Goal: Transaction & Acquisition: Purchase product/service

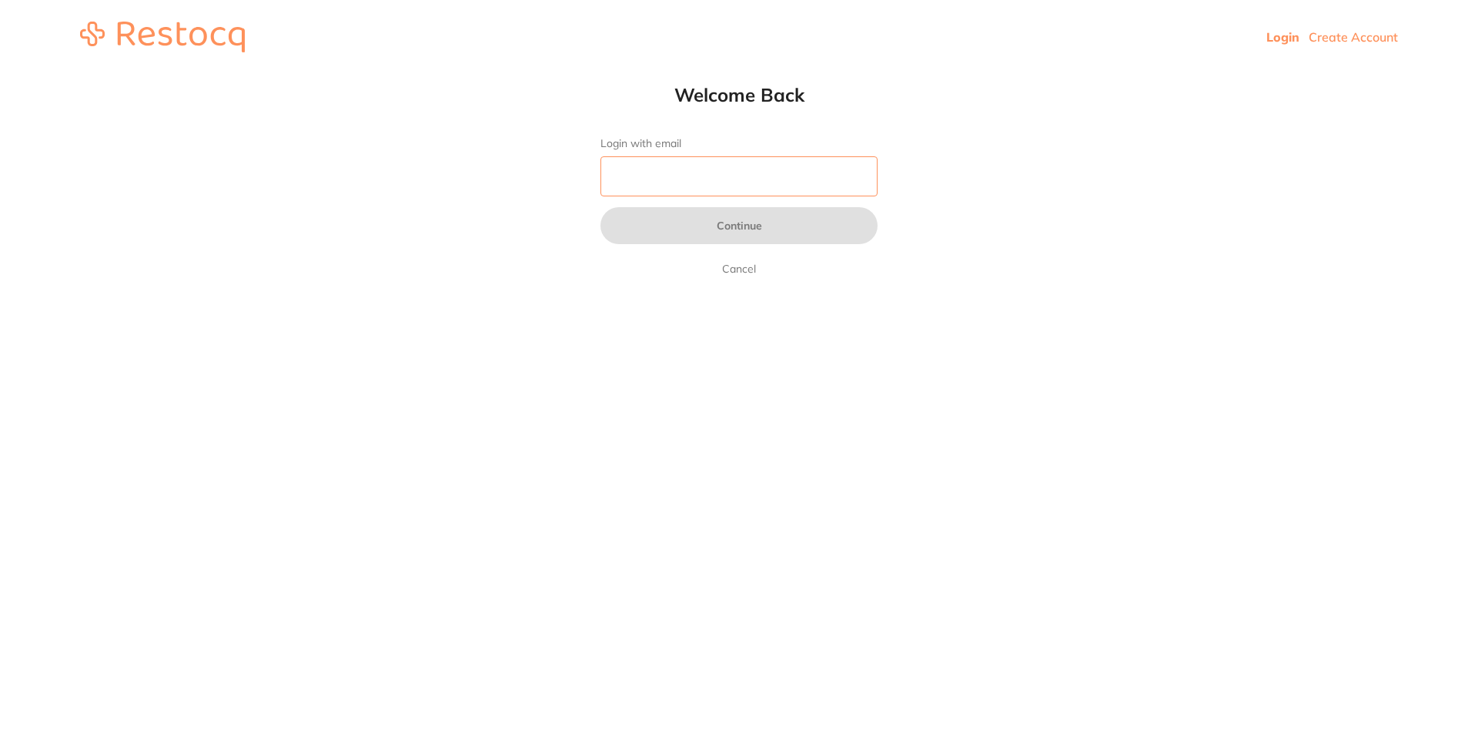
click at [664, 173] on input "Login with email" at bounding box center [739, 176] width 277 height 40
type input "[EMAIL_ADDRESS][DOMAIN_NAME]"
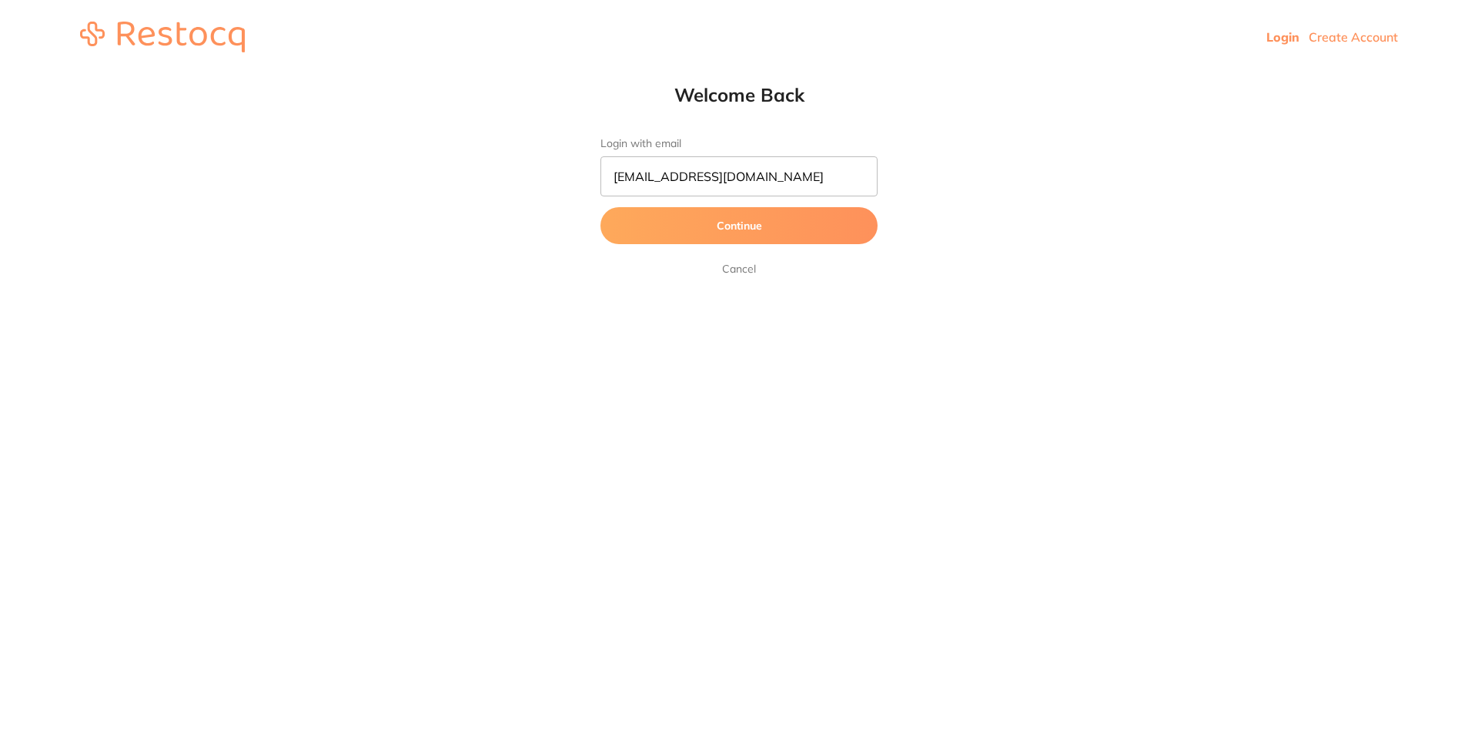
click at [718, 236] on button "Continue" at bounding box center [739, 225] width 277 height 37
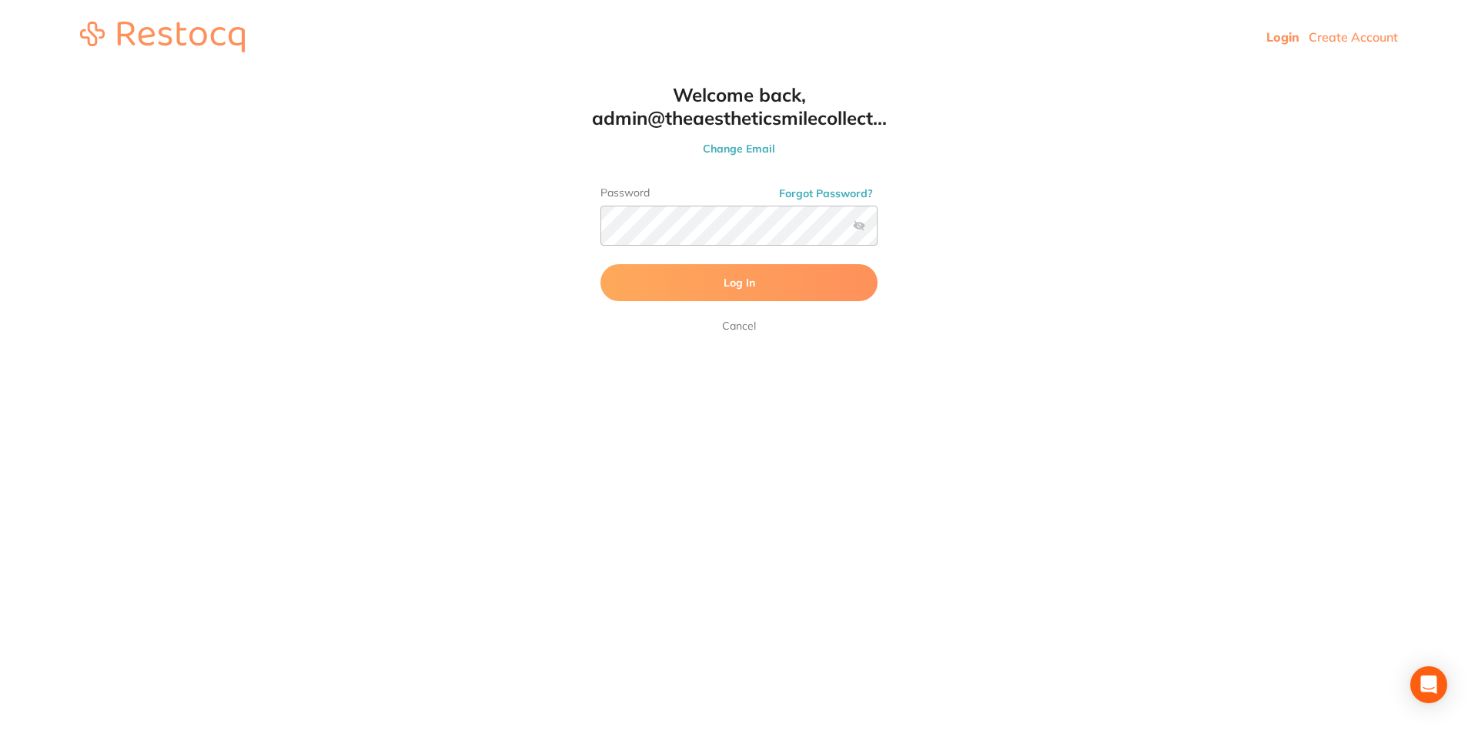
click at [708, 286] on button "Log In" at bounding box center [739, 282] width 277 height 37
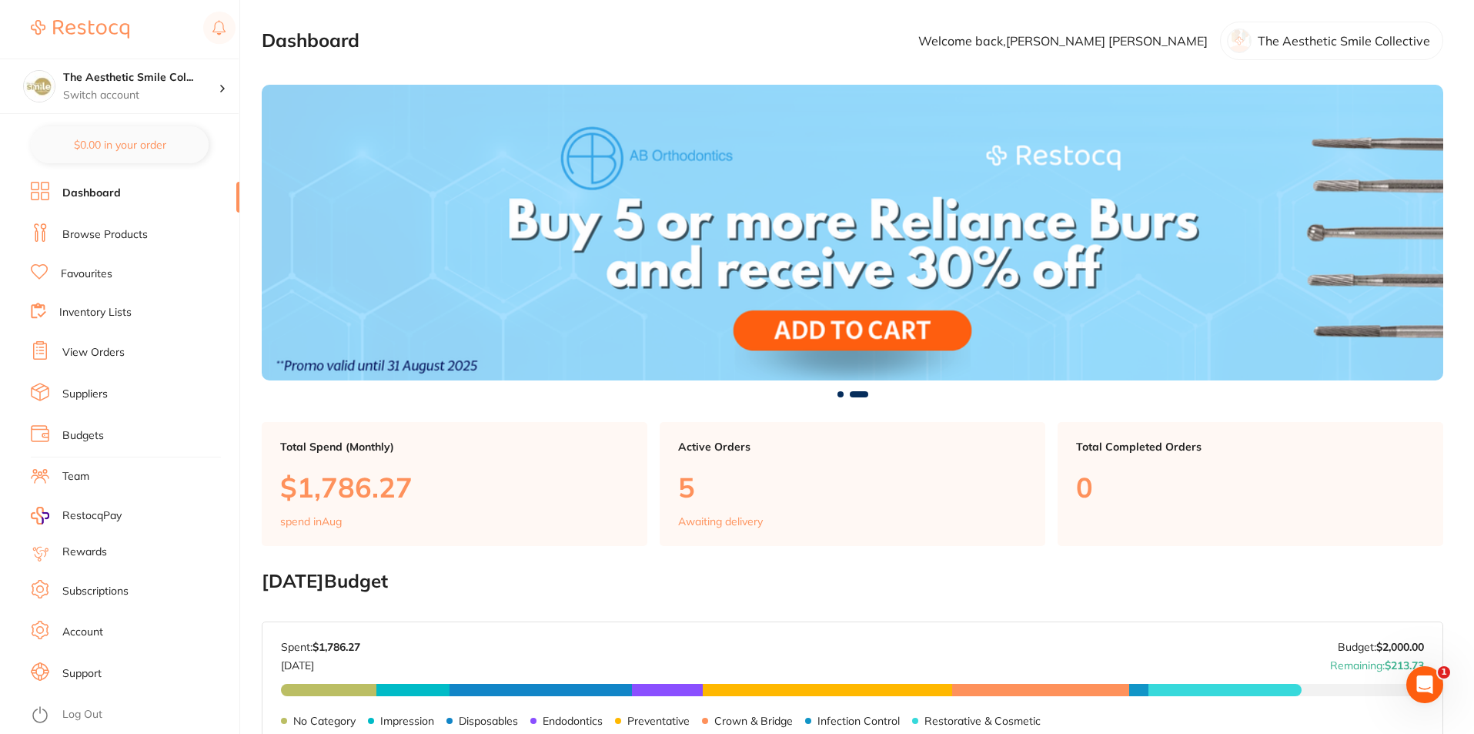
click at [82, 32] on img at bounding box center [80, 29] width 99 height 18
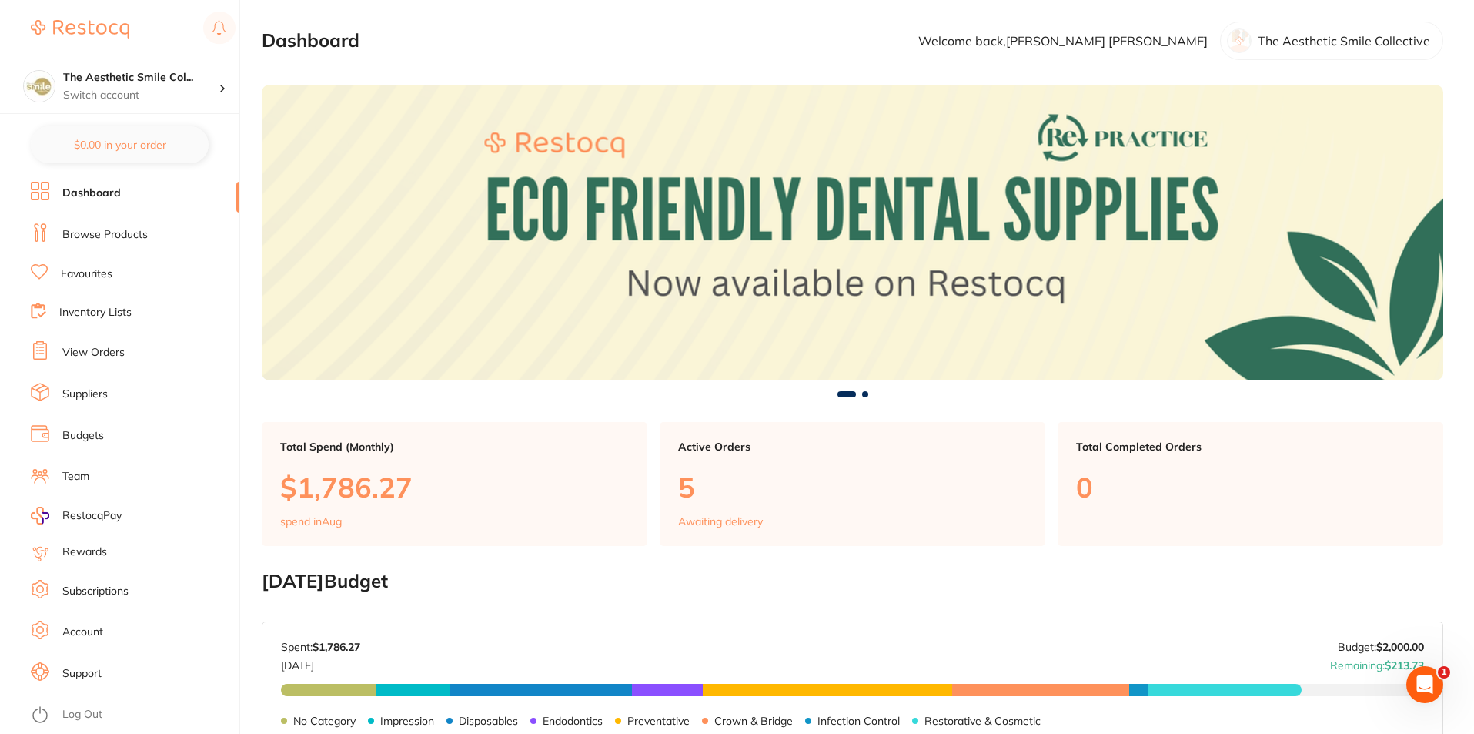
click at [109, 227] on link "Browse Products" at bounding box center [104, 234] width 85 height 15
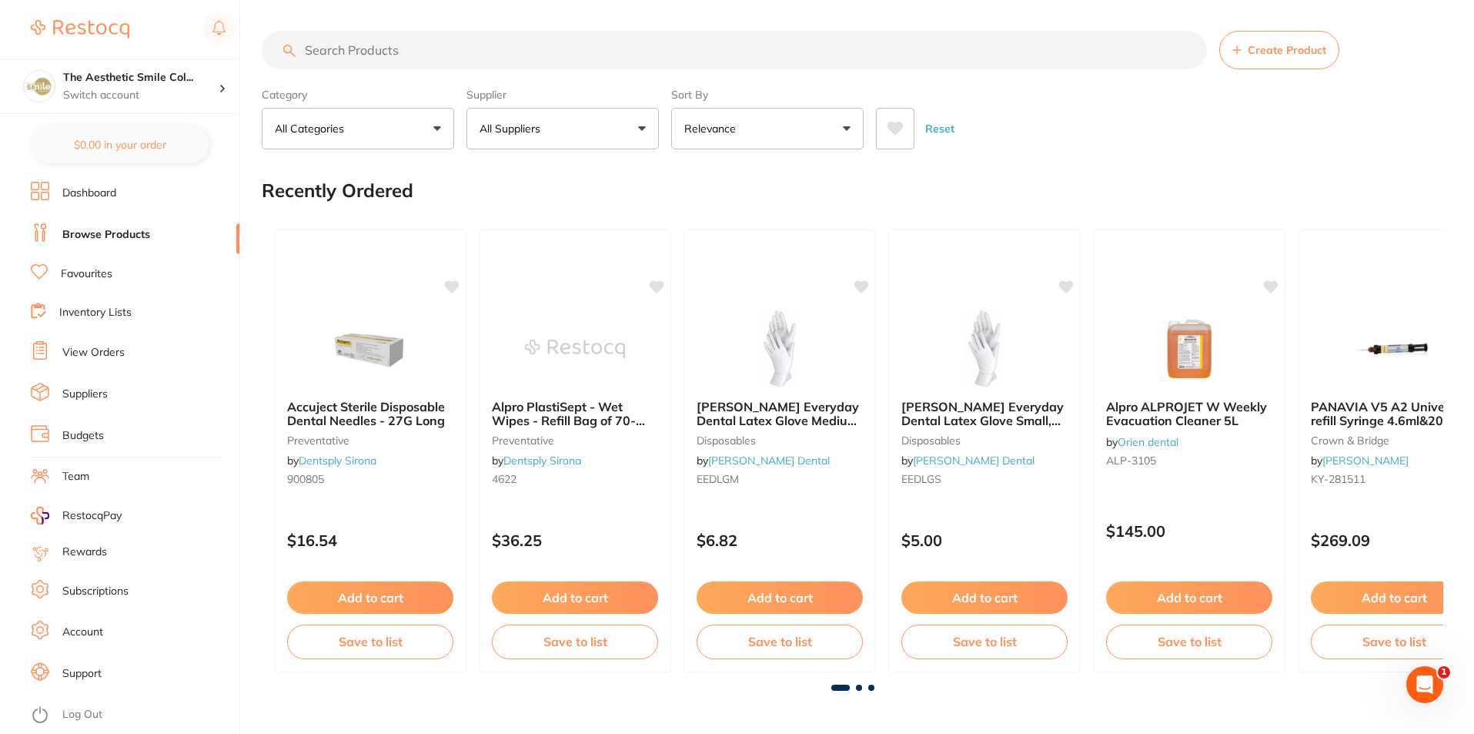
click at [351, 52] on input "search" at bounding box center [734, 50] width 945 height 38
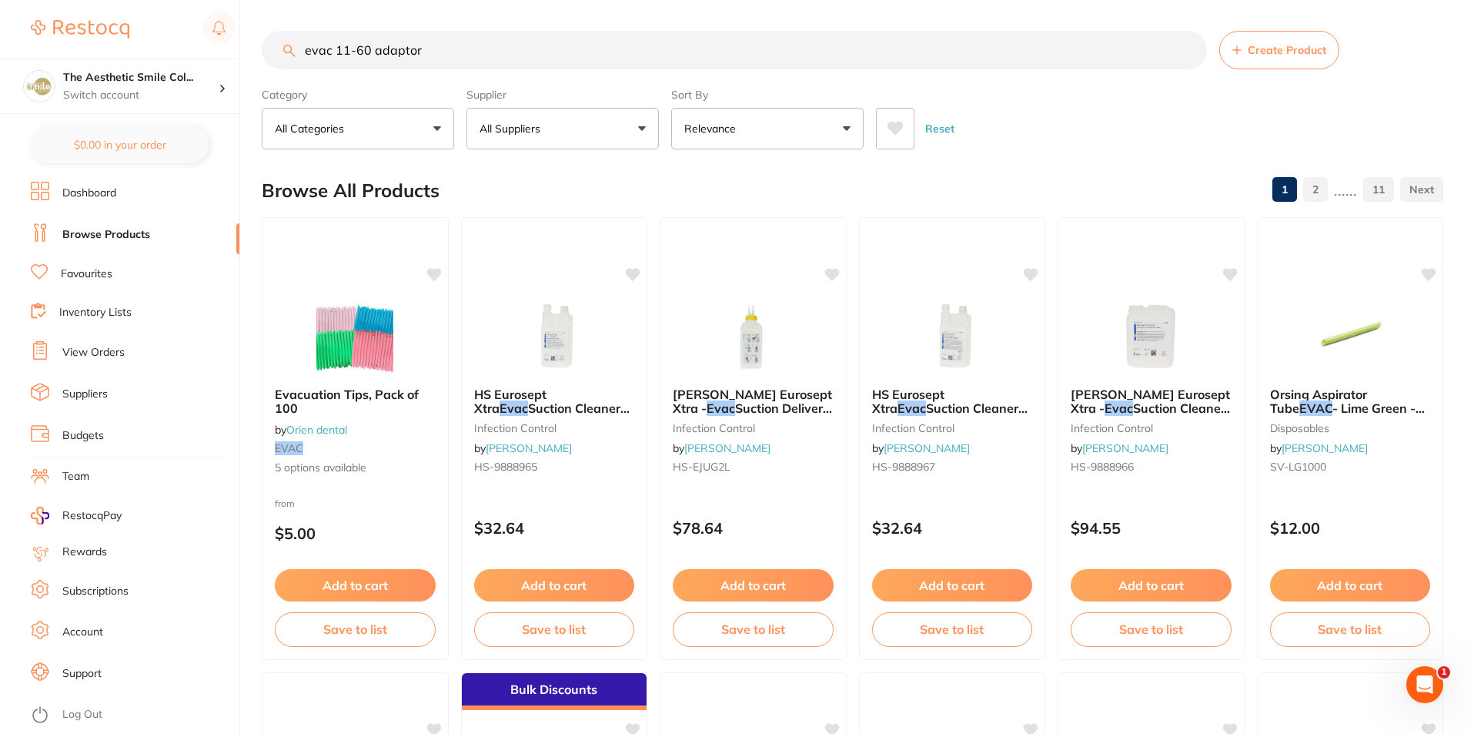
type input "evac 11-60 adaptor"
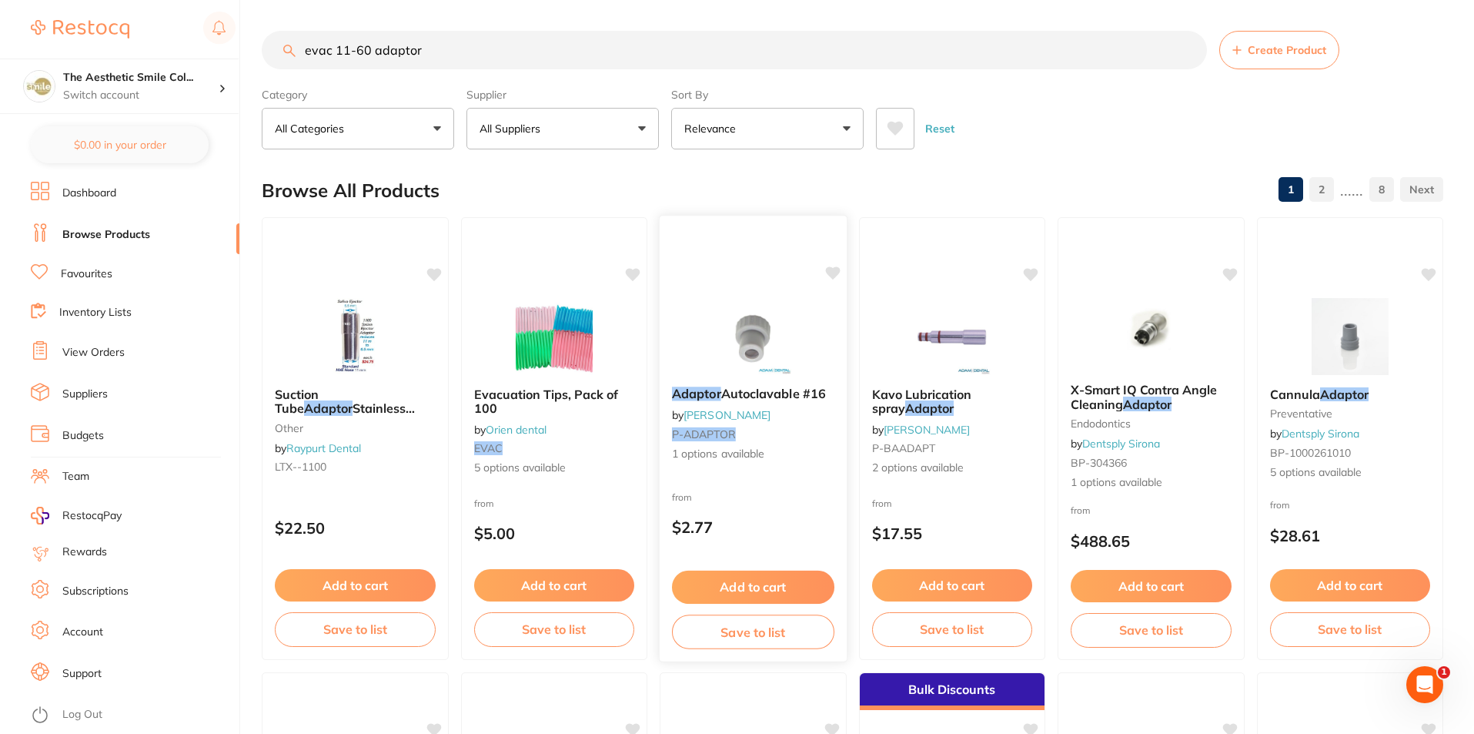
click at [750, 339] on img at bounding box center [753, 335] width 101 height 78
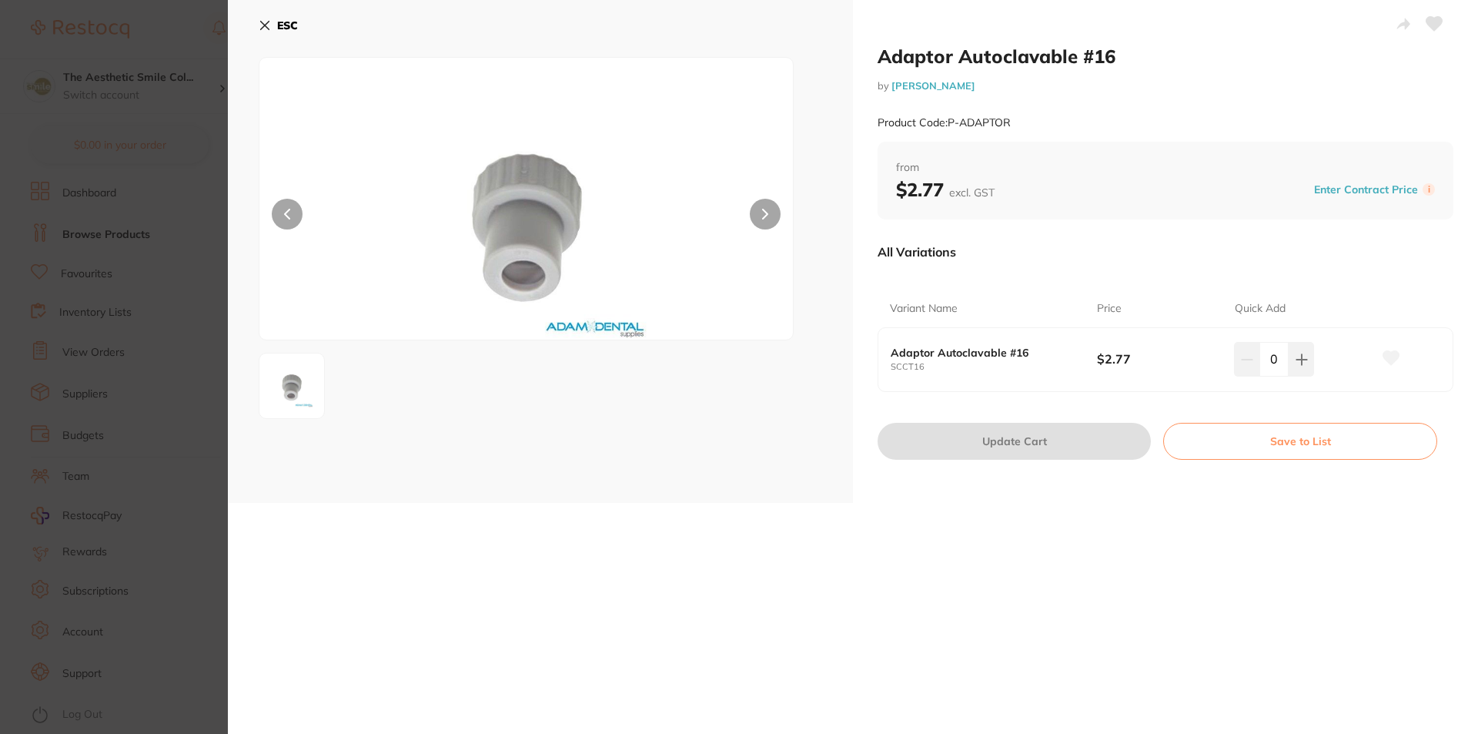
click at [262, 22] on icon at bounding box center [265, 26] width 8 height 8
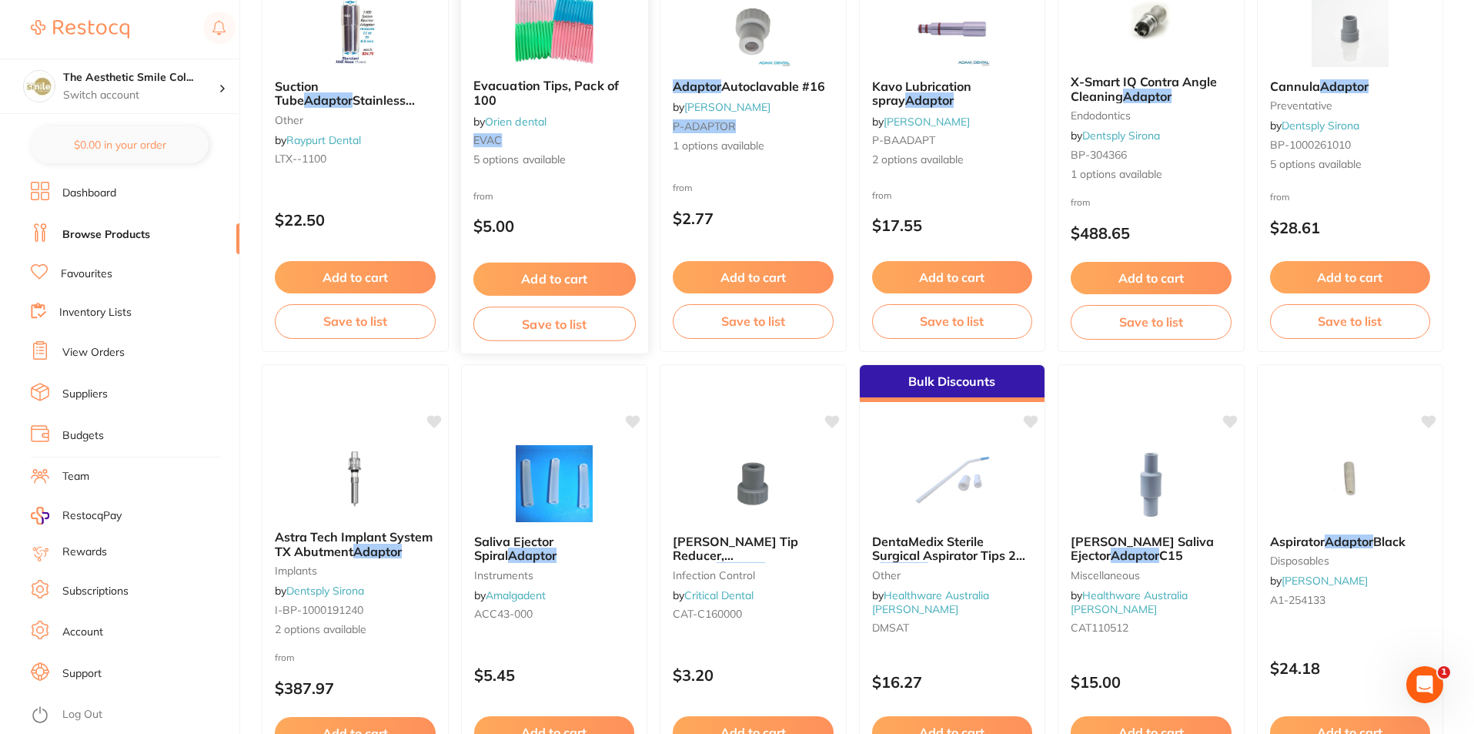
scroll to position [385, 0]
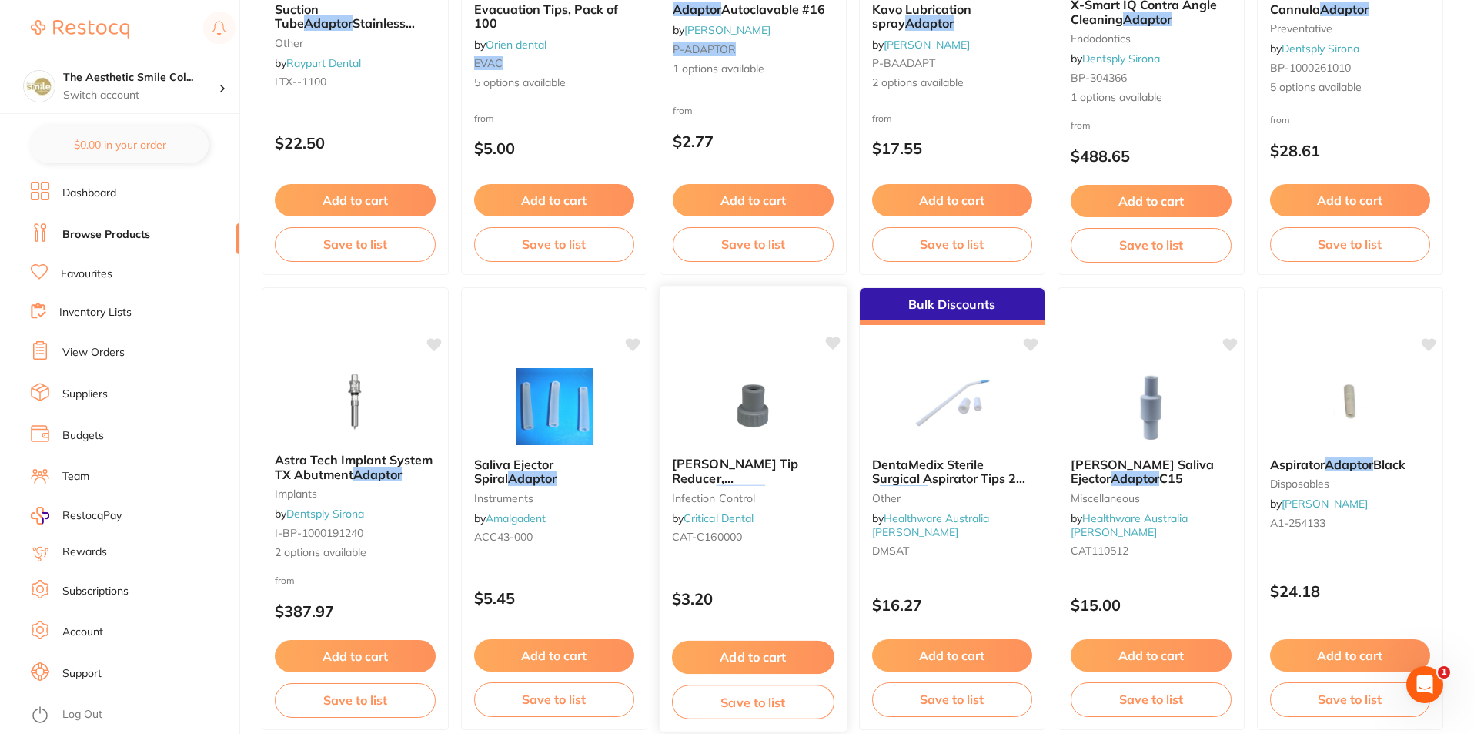
click at [744, 426] on img at bounding box center [753, 405] width 101 height 78
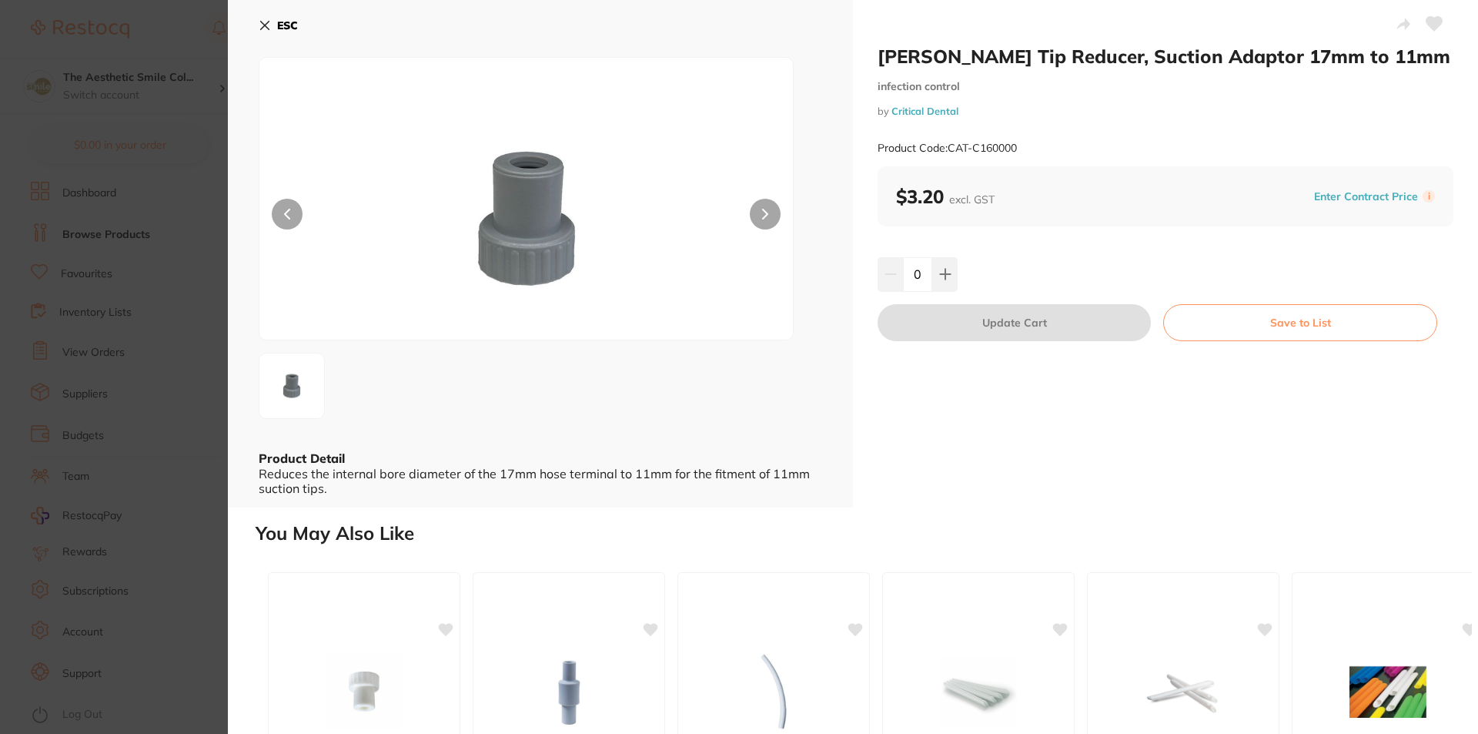
click at [270, 25] on icon at bounding box center [265, 25] width 12 height 12
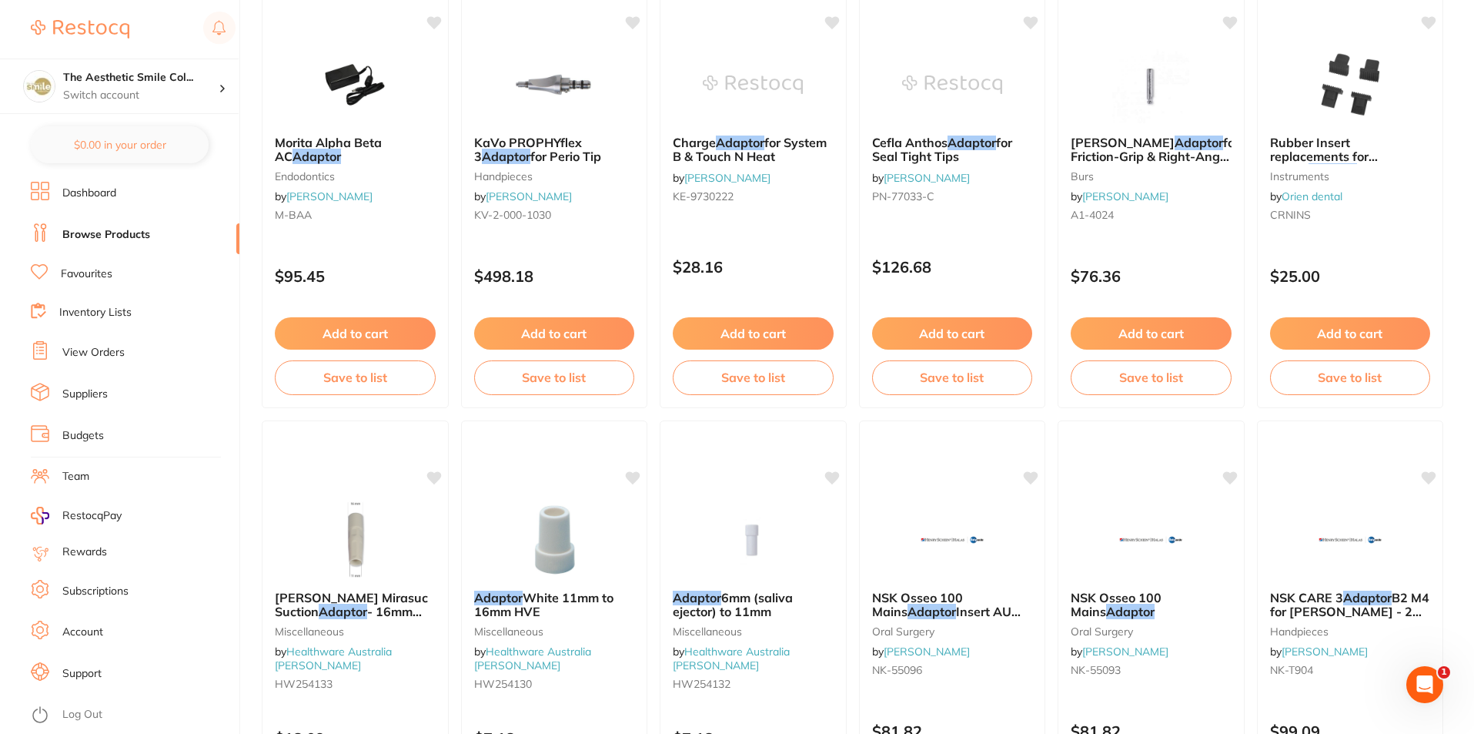
scroll to position [1771, 0]
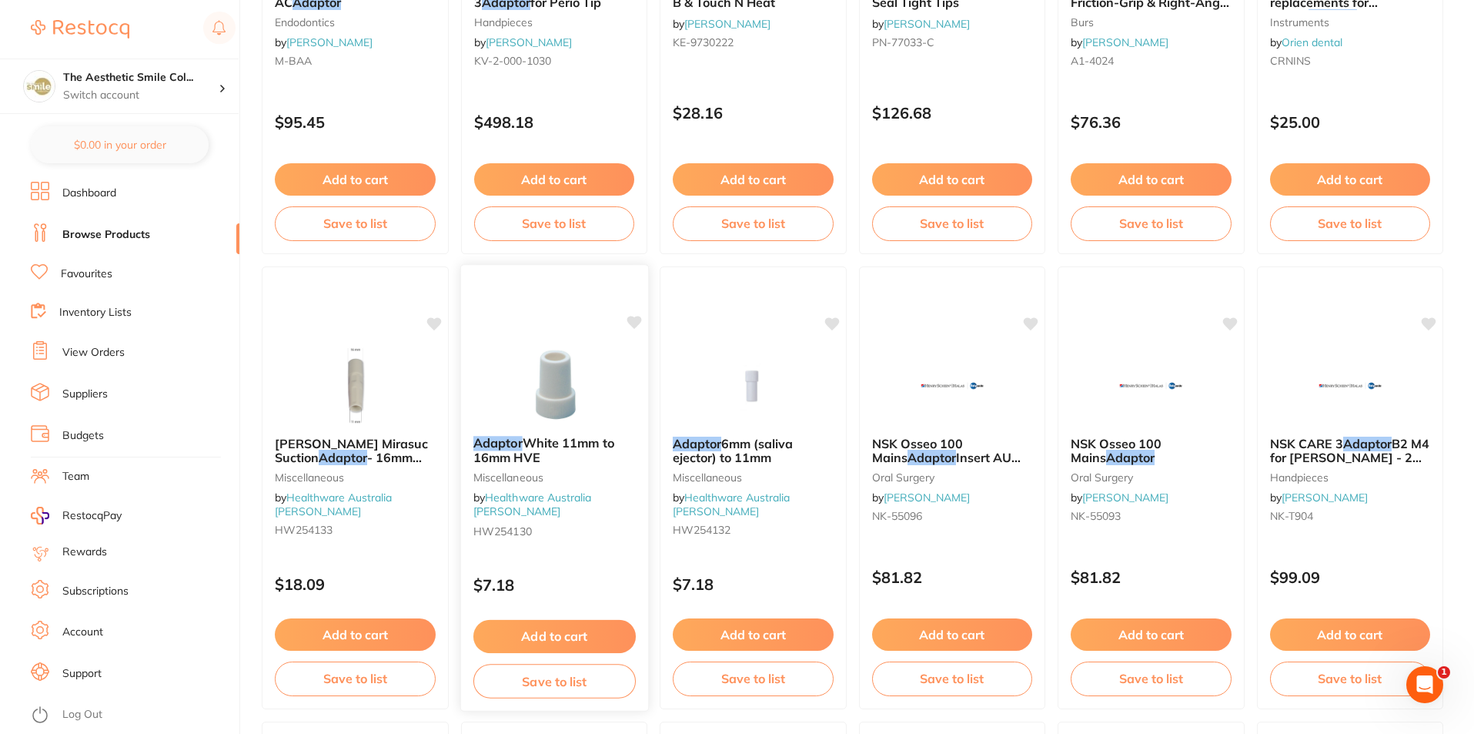
click at [567, 363] on img at bounding box center [554, 385] width 101 height 78
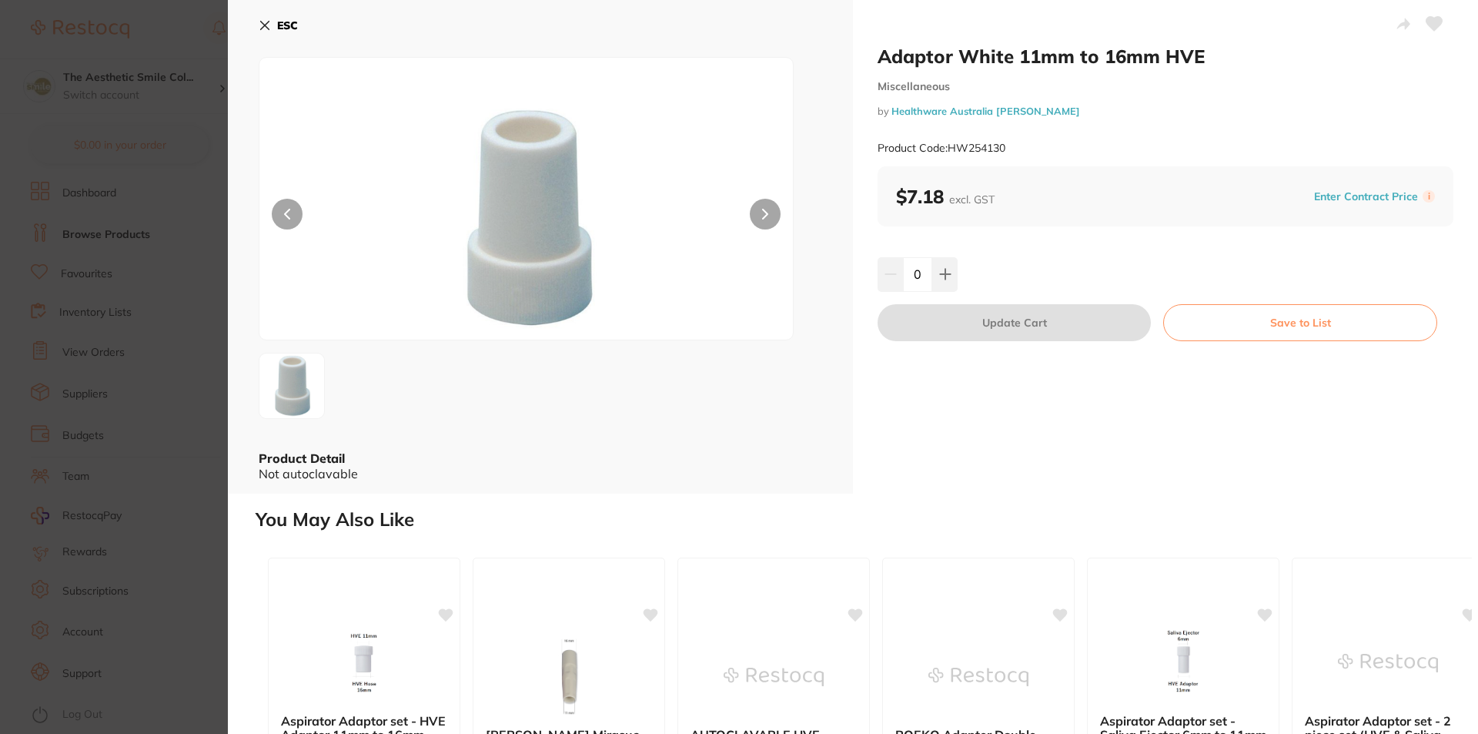
click at [927, 110] on link "Healthware Australia [PERSON_NAME]" at bounding box center [986, 111] width 189 height 12
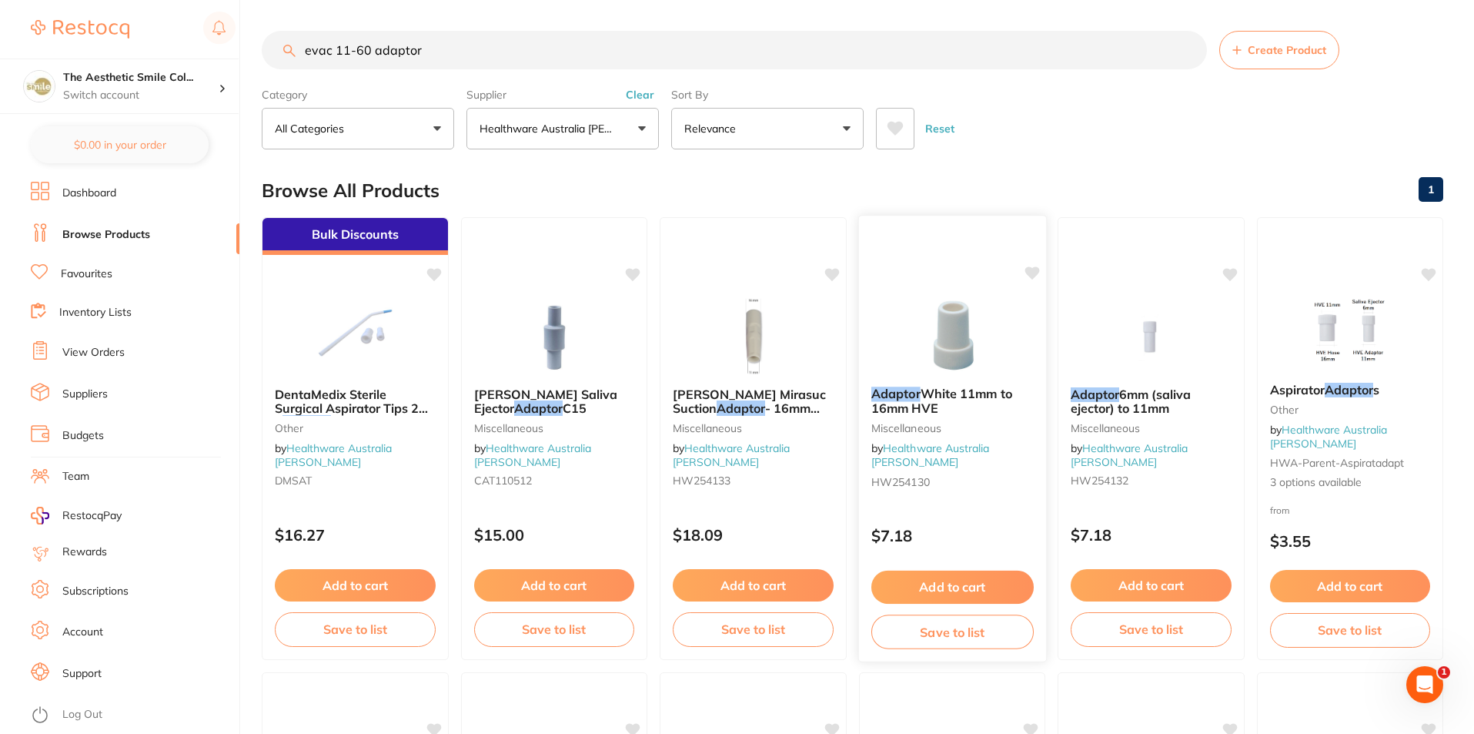
click at [951, 356] on img at bounding box center [952, 335] width 101 height 78
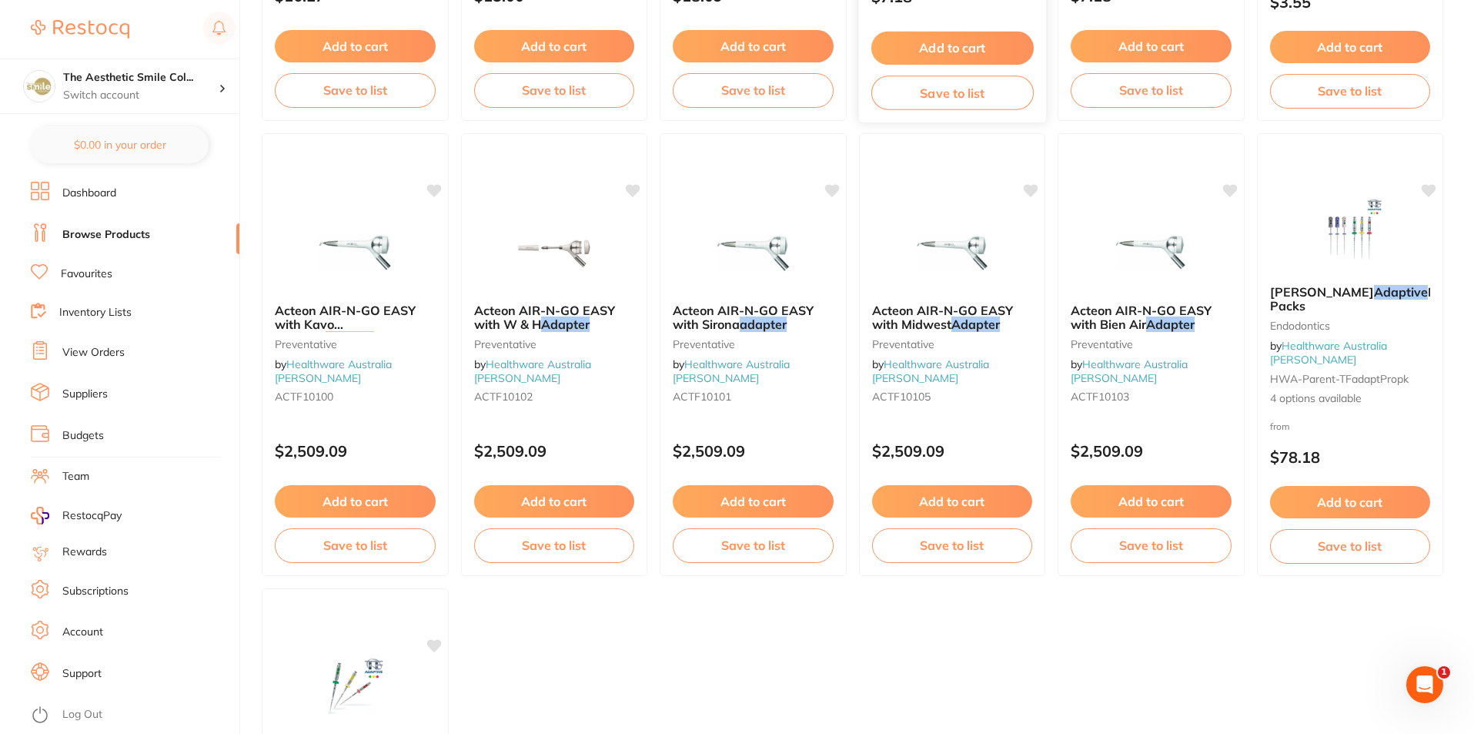
scroll to position [231, 0]
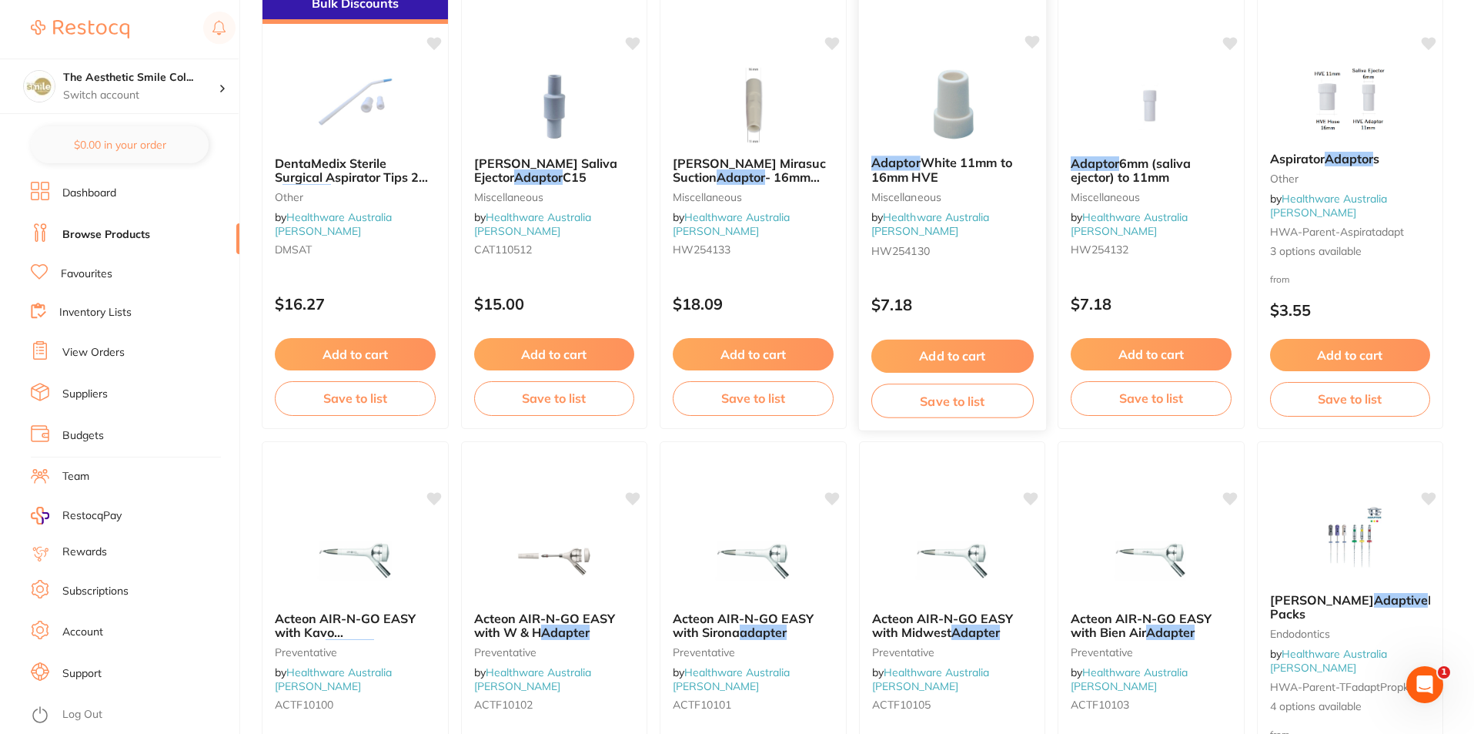
click at [949, 350] on button "Add to cart" at bounding box center [952, 356] width 162 height 33
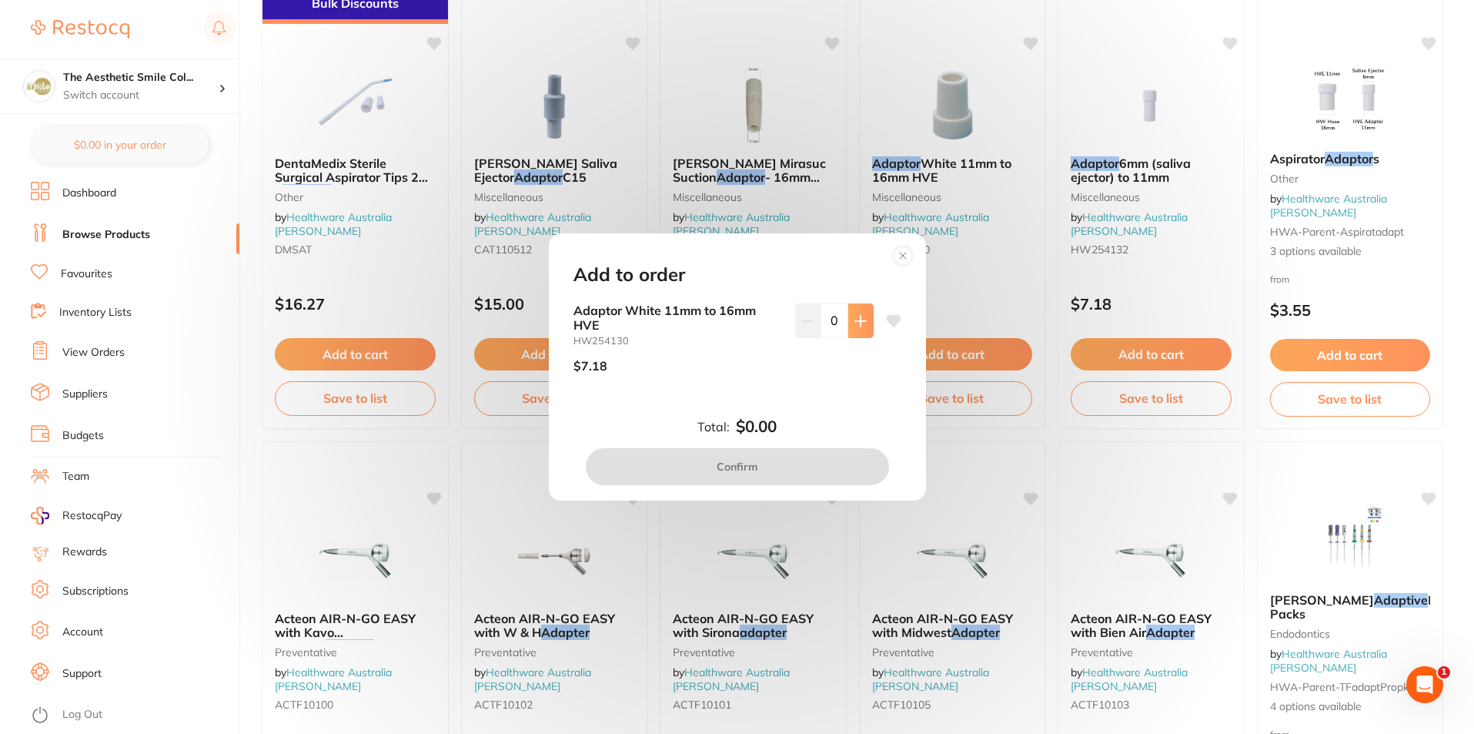
scroll to position [0, 0]
click at [859, 320] on icon at bounding box center [861, 321] width 12 height 12
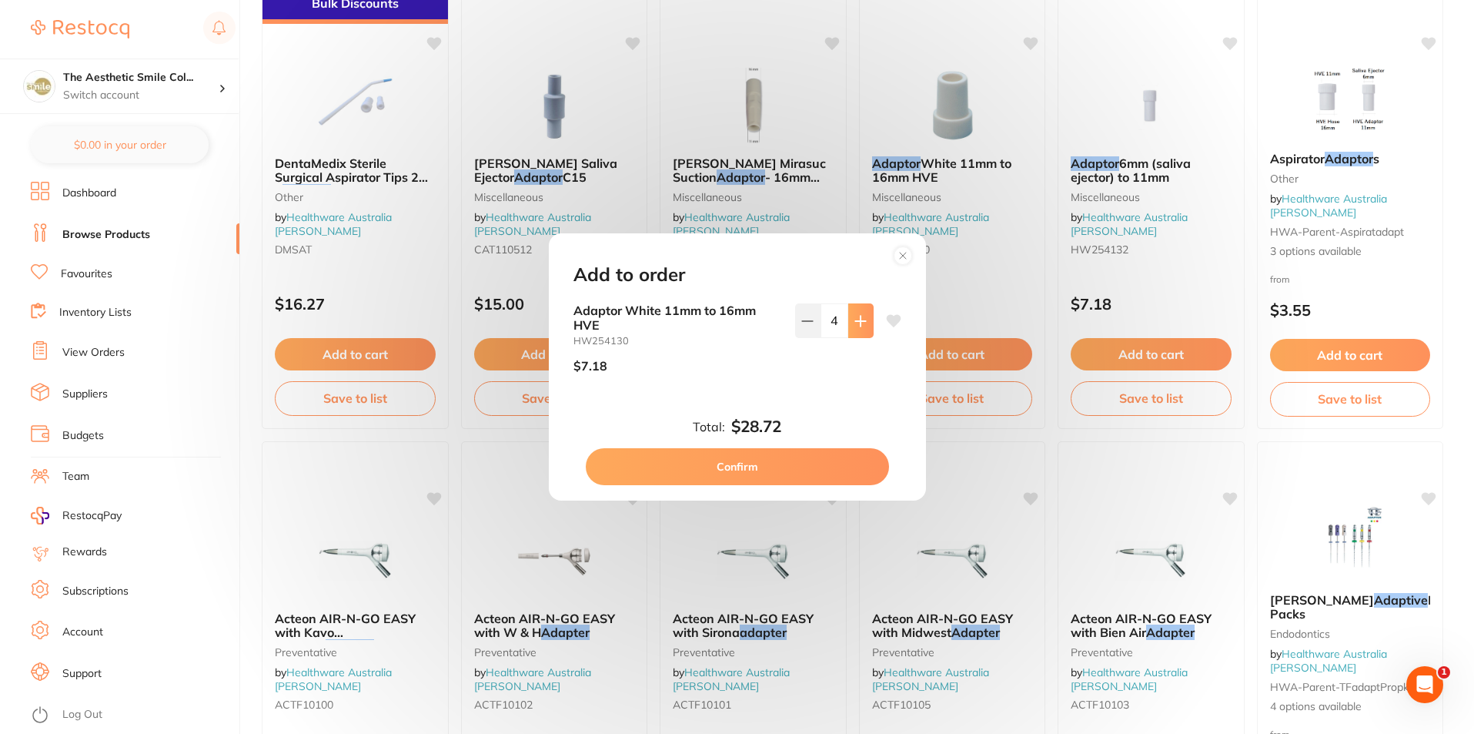
click at [859, 320] on icon at bounding box center [861, 321] width 12 height 12
type input "5"
click at [775, 463] on button "Confirm" at bounding box center [737, 466] width 303 height 37
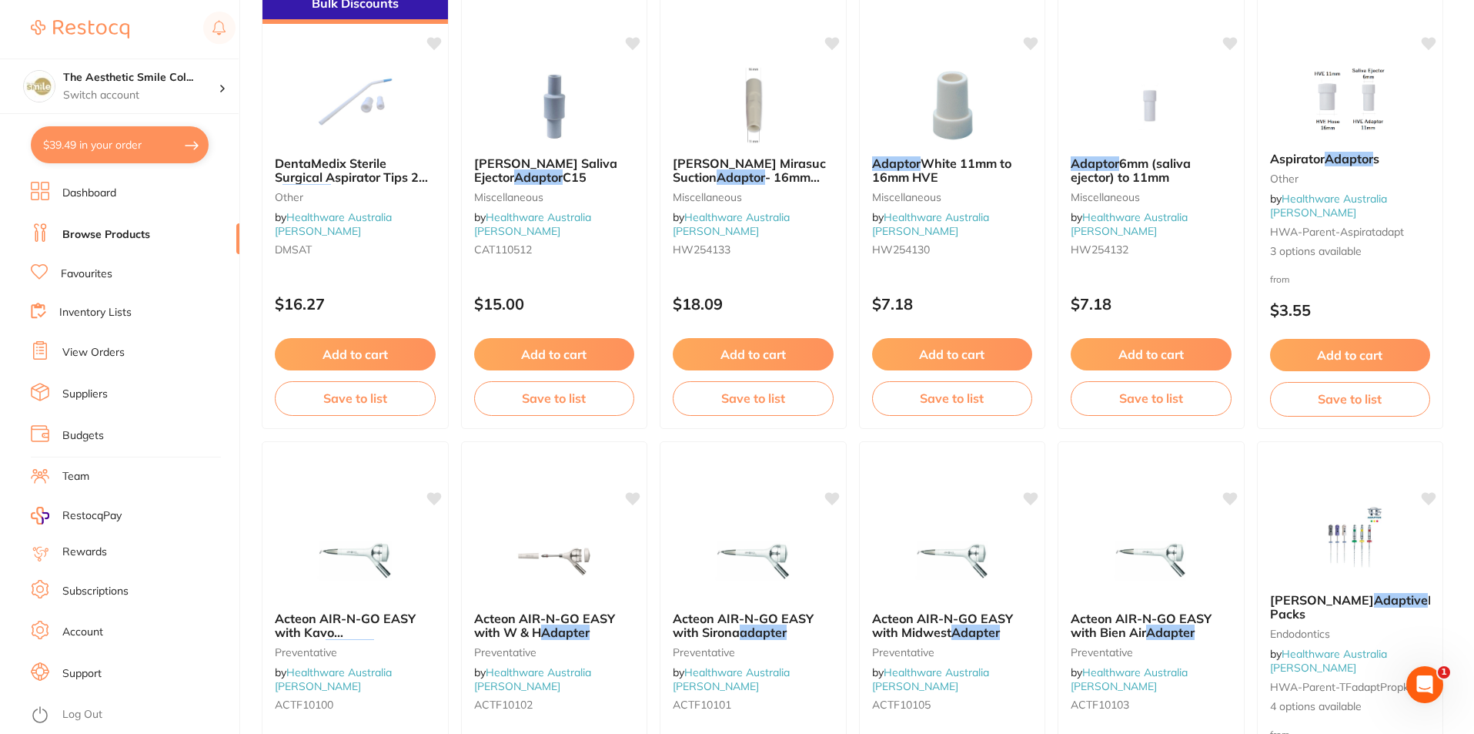
click at [147, 145] on button "$39.49 in your order" at bounding box center [120, 144] width 178 height 37
checkbox input "true"
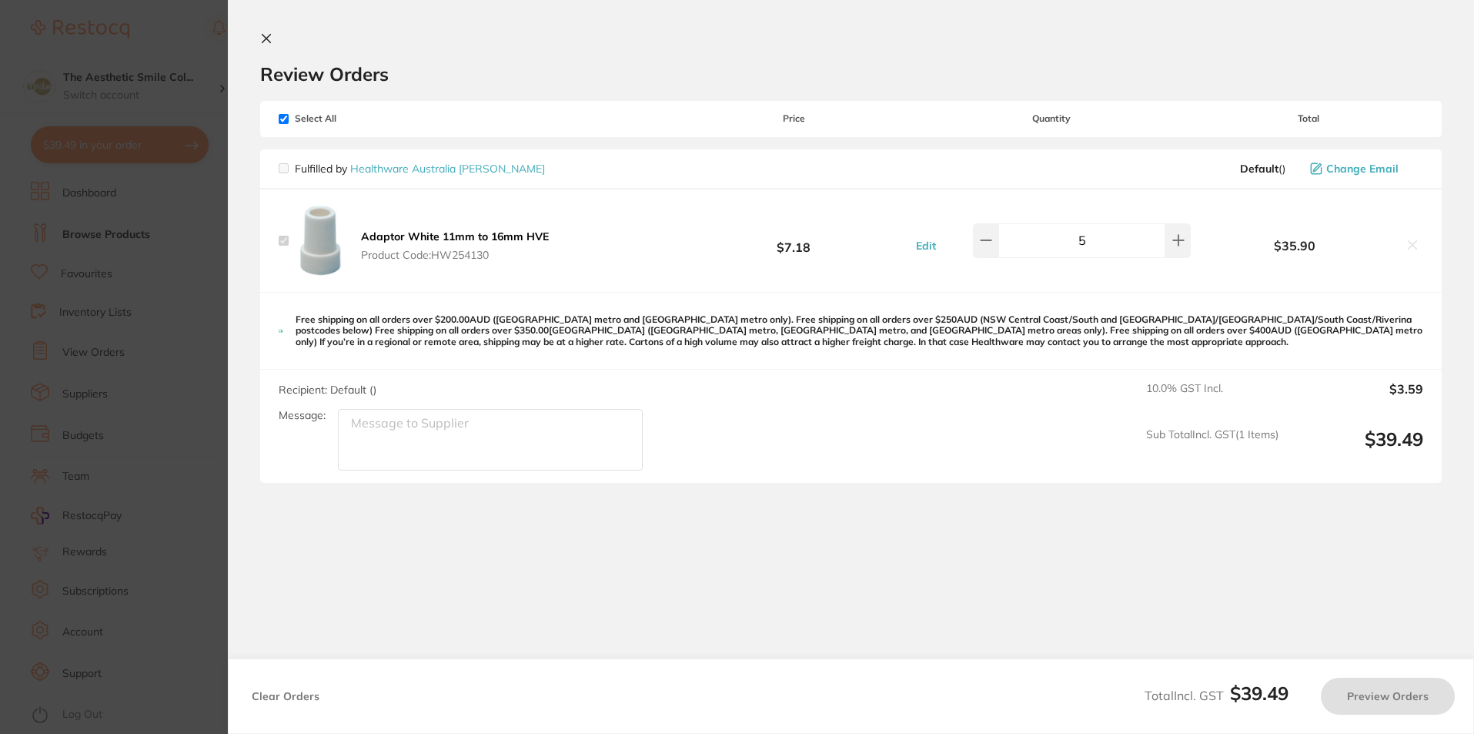
checkbox input "false"
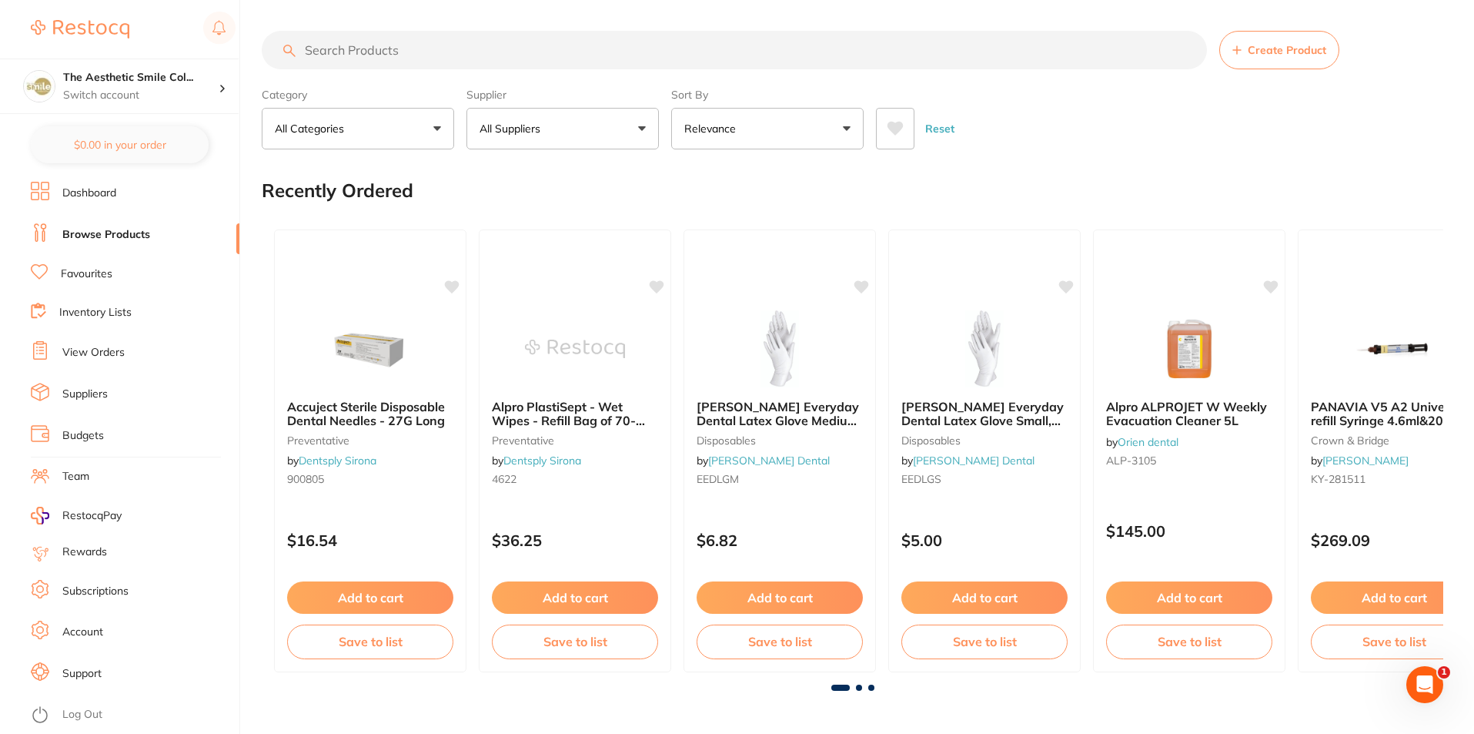
click at [1433, 692] on div "Open Intercom Messenger" at bounding box center [1425, 684] width 51 height 51
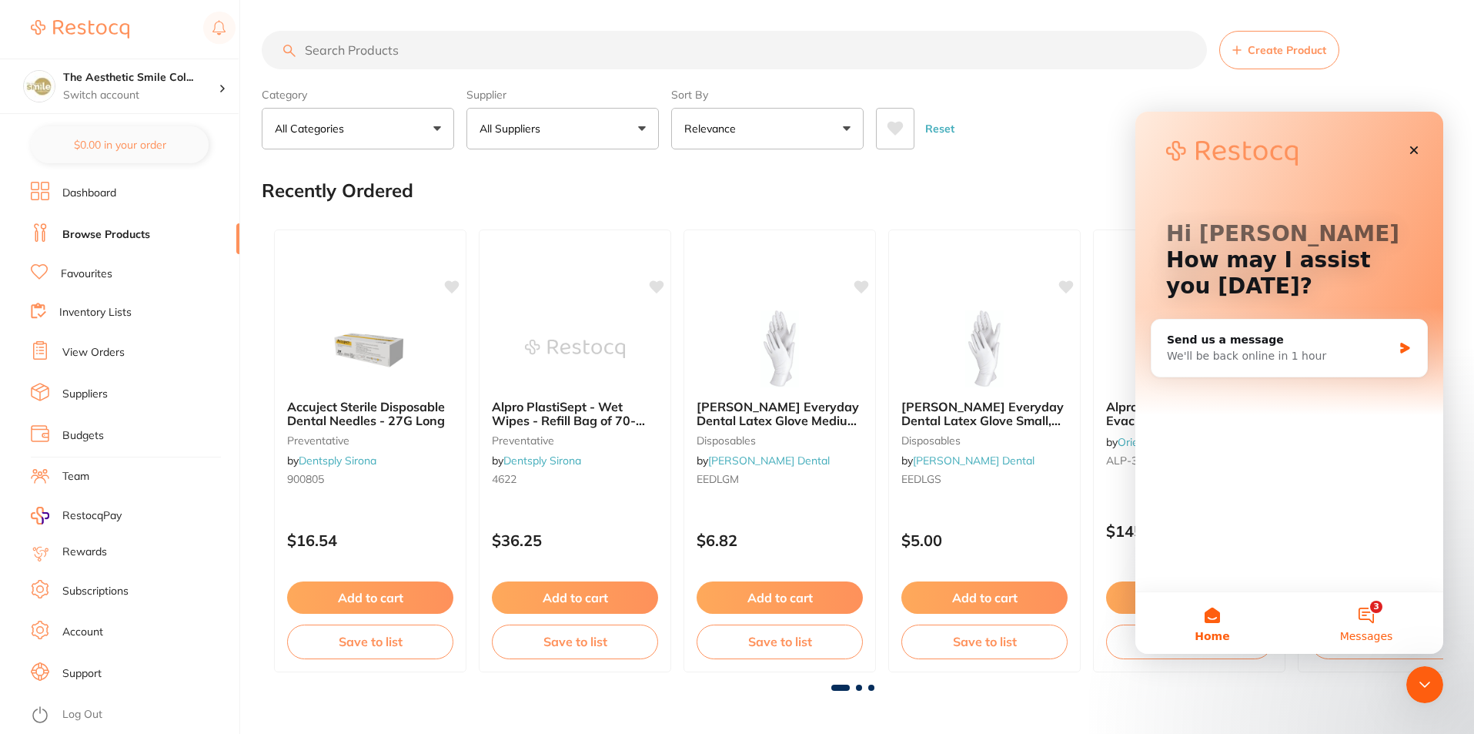
click at [1370, 621] on button "3 Messages" at bounding box center [1367, 623] width 154 height 62
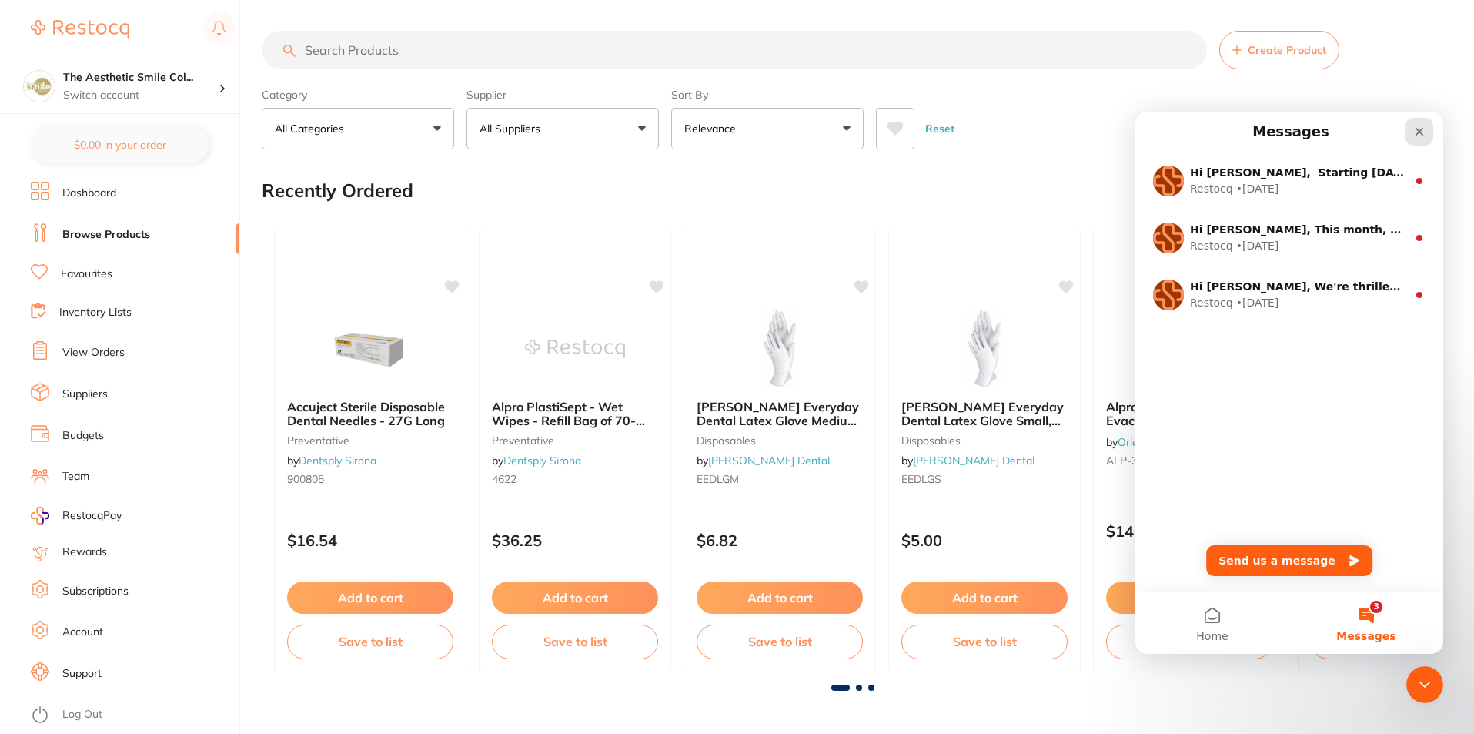
click at [1418, 131] on icon "Close" at bounding box center [1420, 132] width 8 height 8
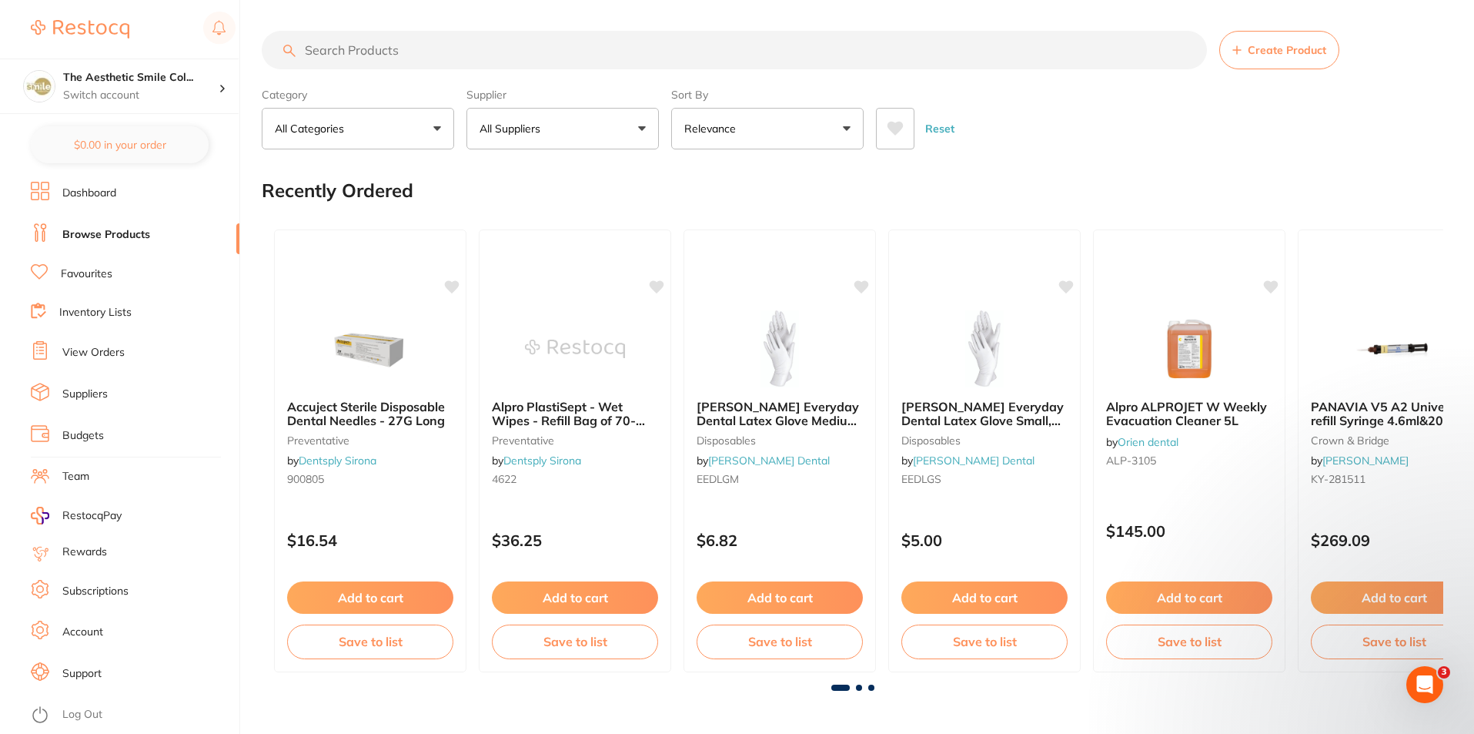
click at [115, 348] on link "View Orders" at bounding box center [93, 352] width 62 height 15
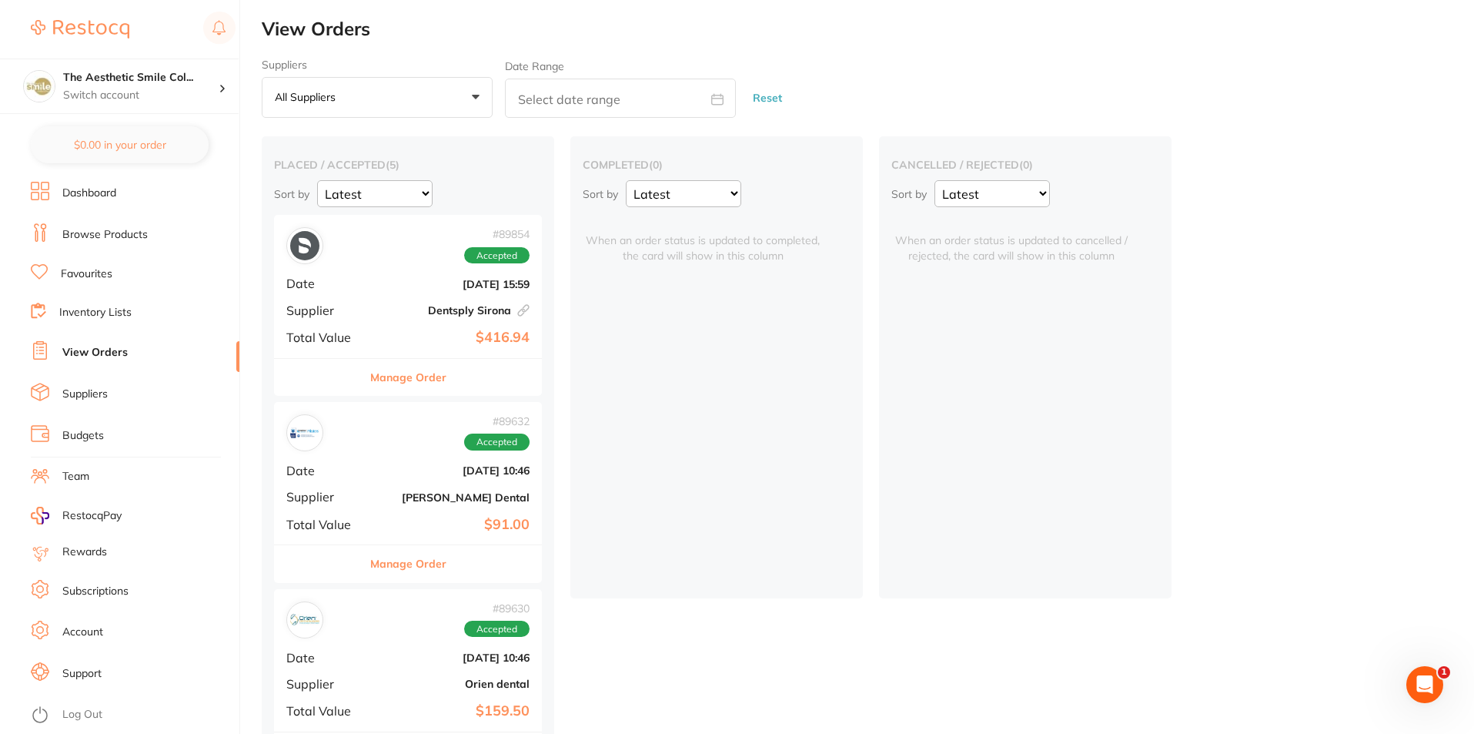
click at [92, 219] on ul "Dashboard Browse Products Favourites Inventory Lists View Orders Suppliers Budg…" at bounding box center [135, 458] width 209 height 552
click at [89, 230] on link "Browse Products" at bounding box center [104, 234] width 85 height 15
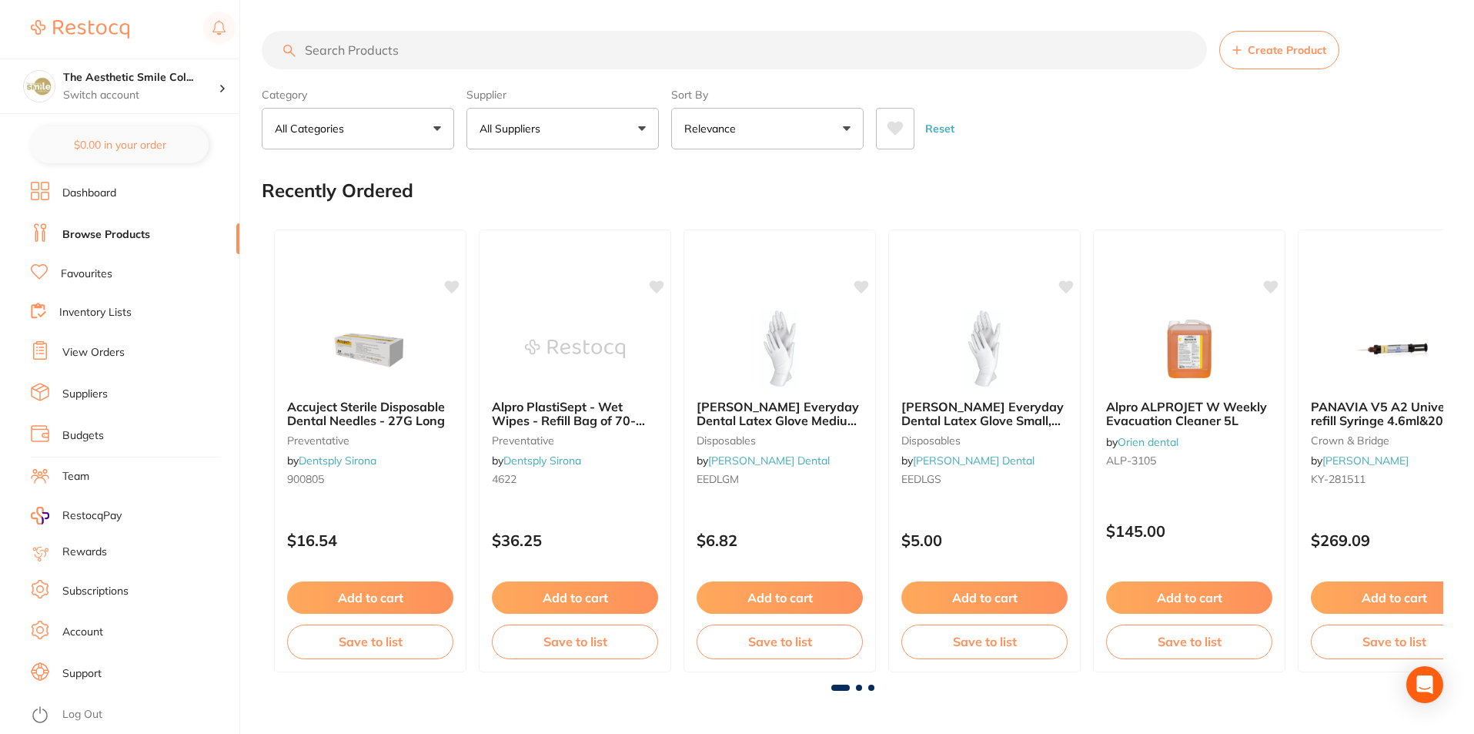
click at [390, 59] on input "search" at bounding box center [734, 50] width 945 height 38
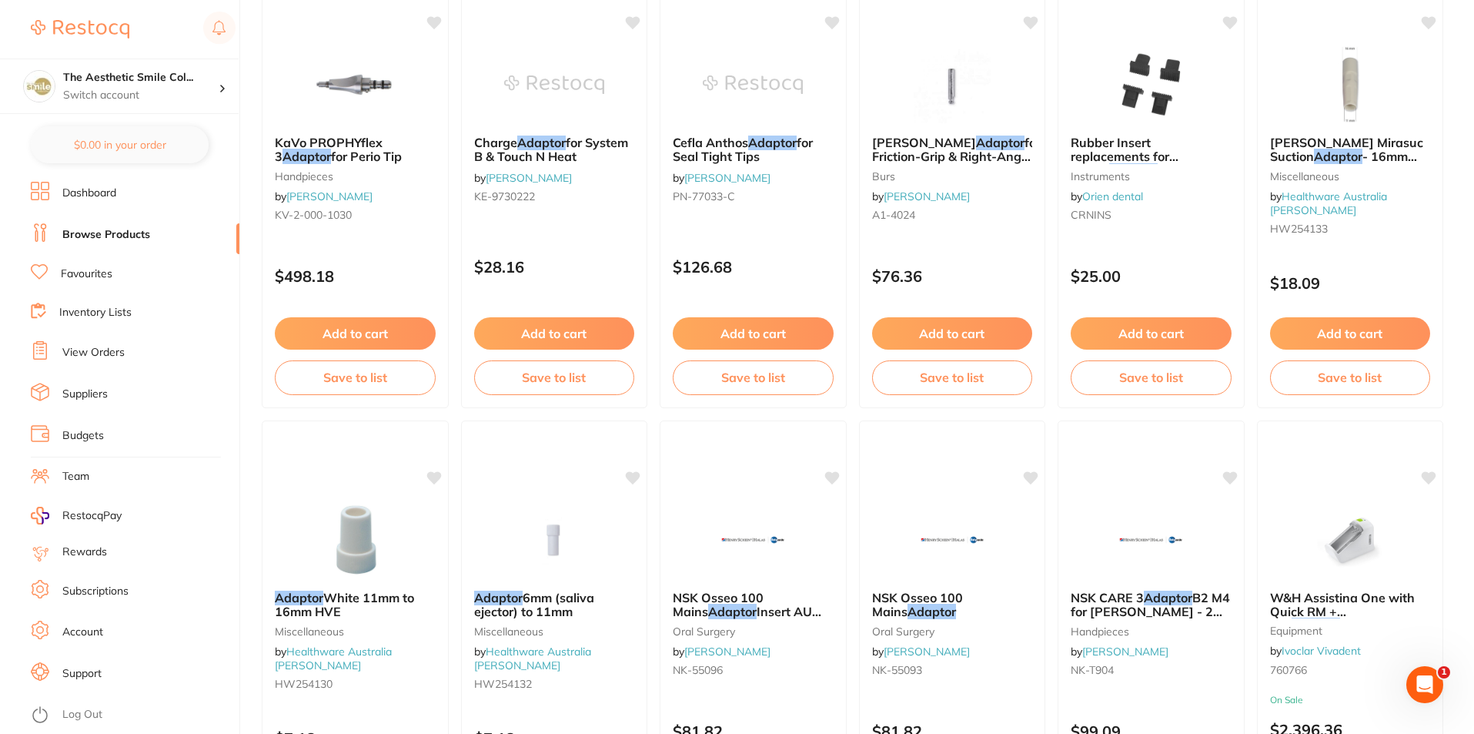
scroll to position [1694, 0]
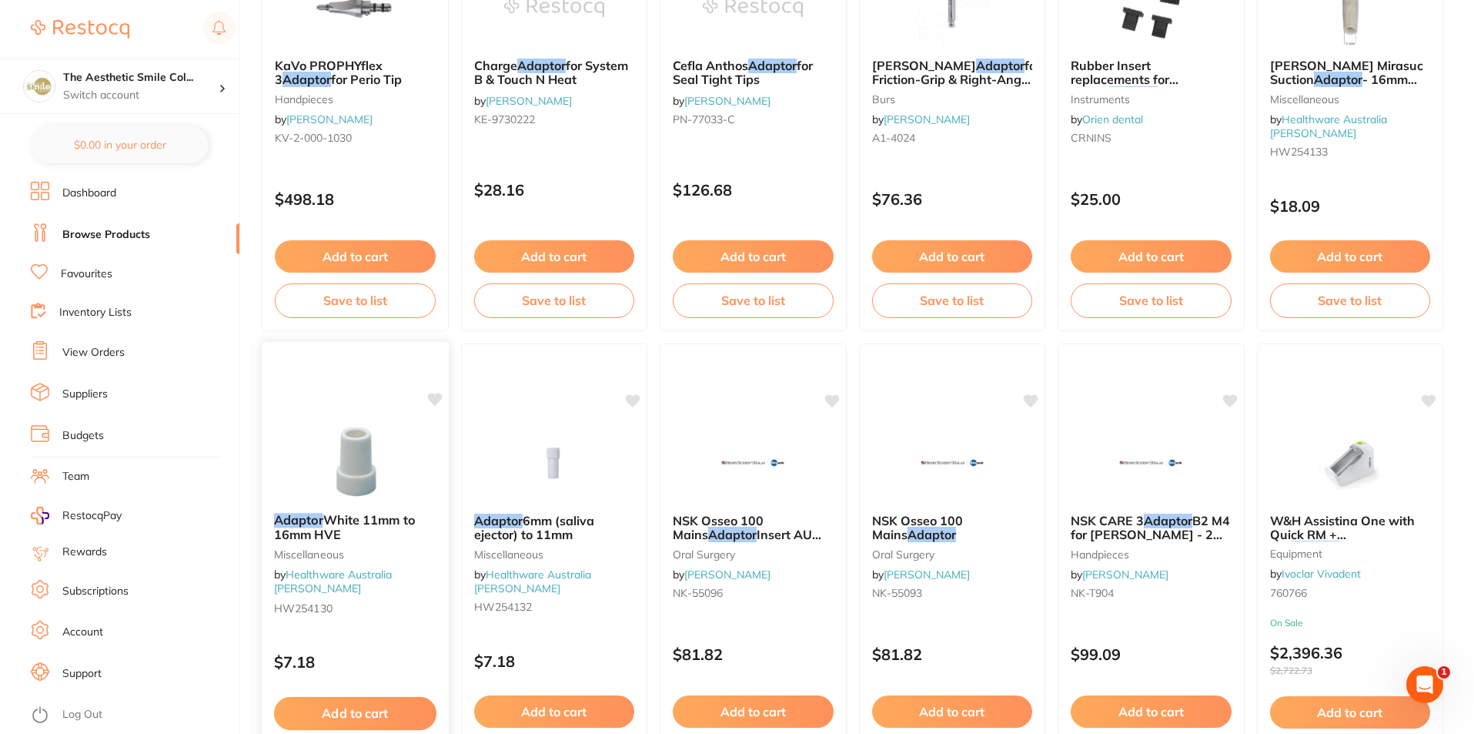
type input "evac adaptor"
click at [350, 468] on img at bounding box center [355, 462] width 101 height 78
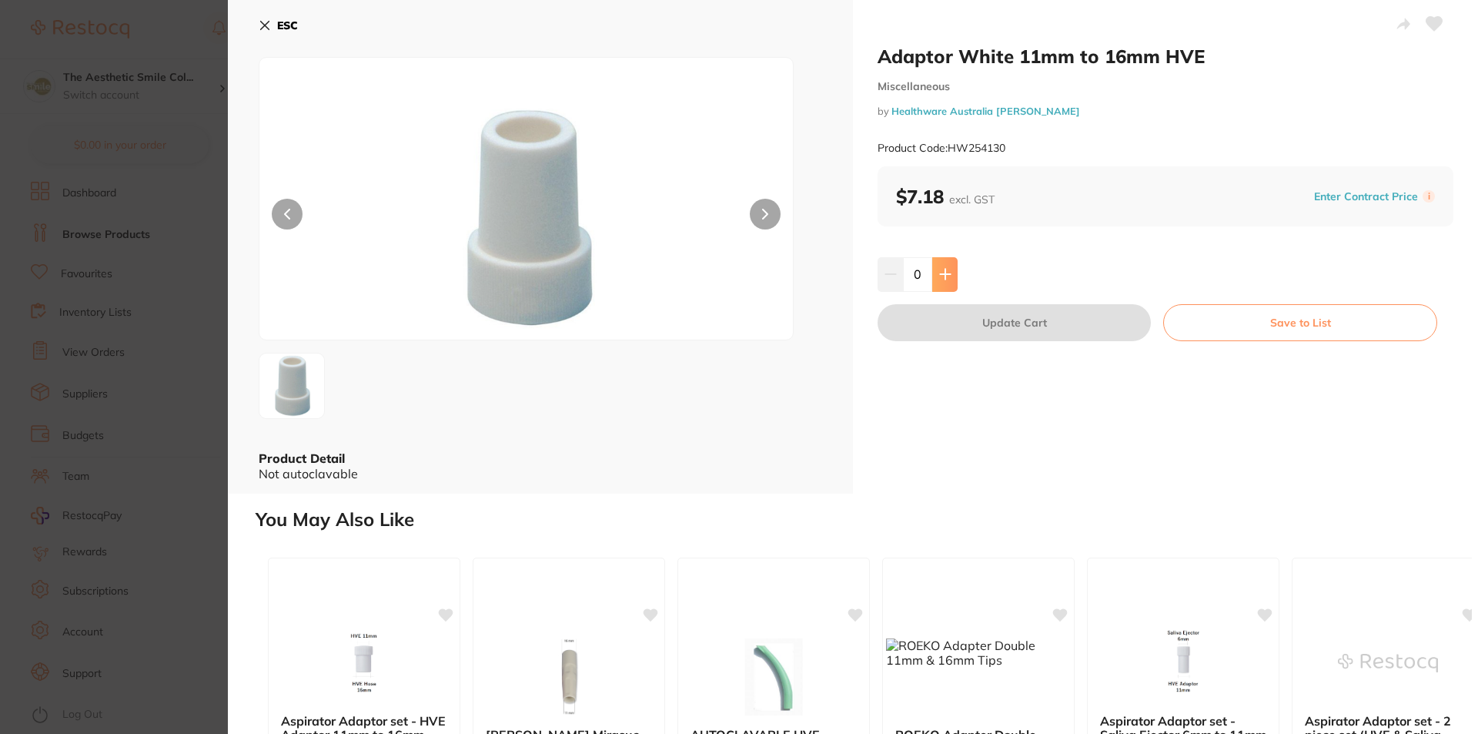
click at [939, 269] on icon at bounding box center [945, 274] width 12 height 12
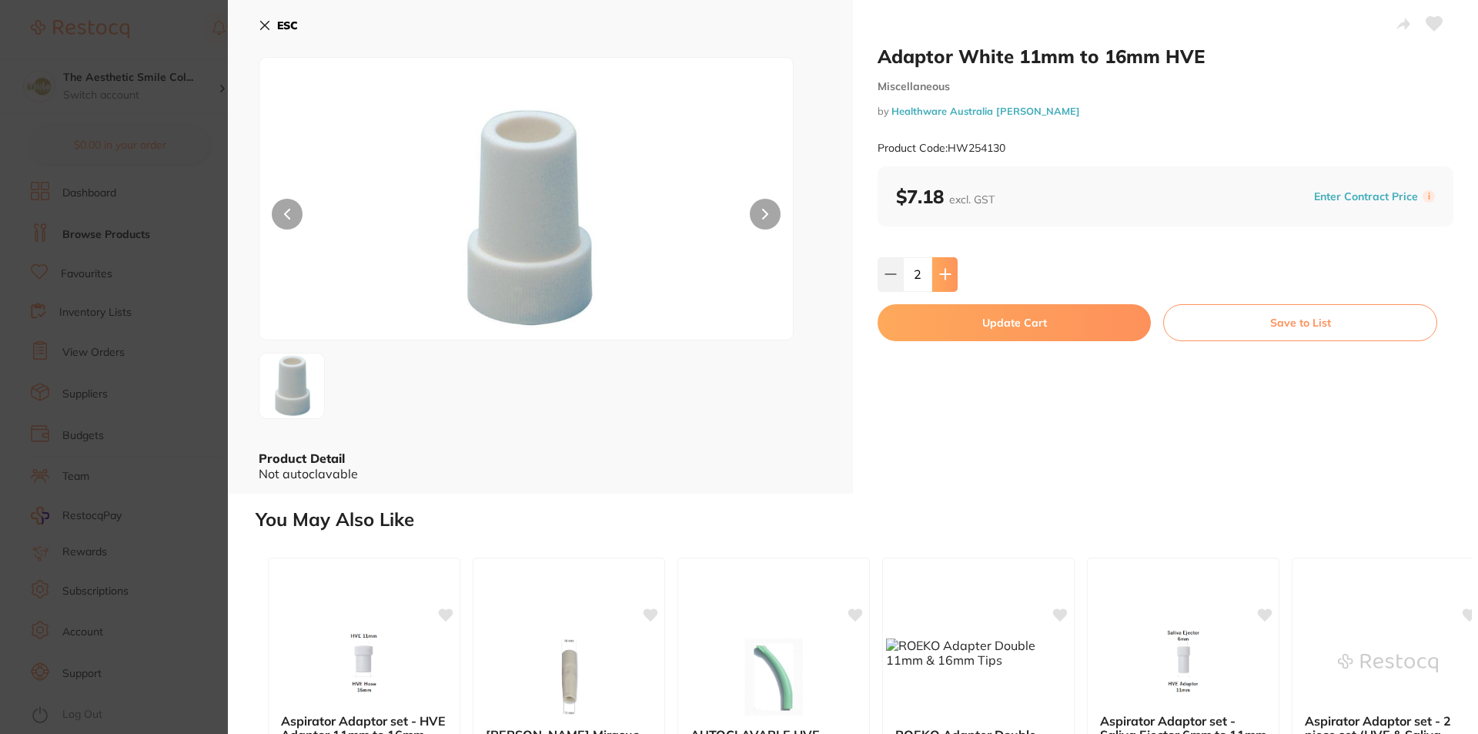
click at [939, 269] on icon at bounding box center [945, 274] width 12 height 12
click at [944, 266] on button at bounding box center [944, 274] width 25 height 34
type input "5"
click at [1015, 323] on button "Update Cart" at bounding box center [1014, 322] width 273 height 37
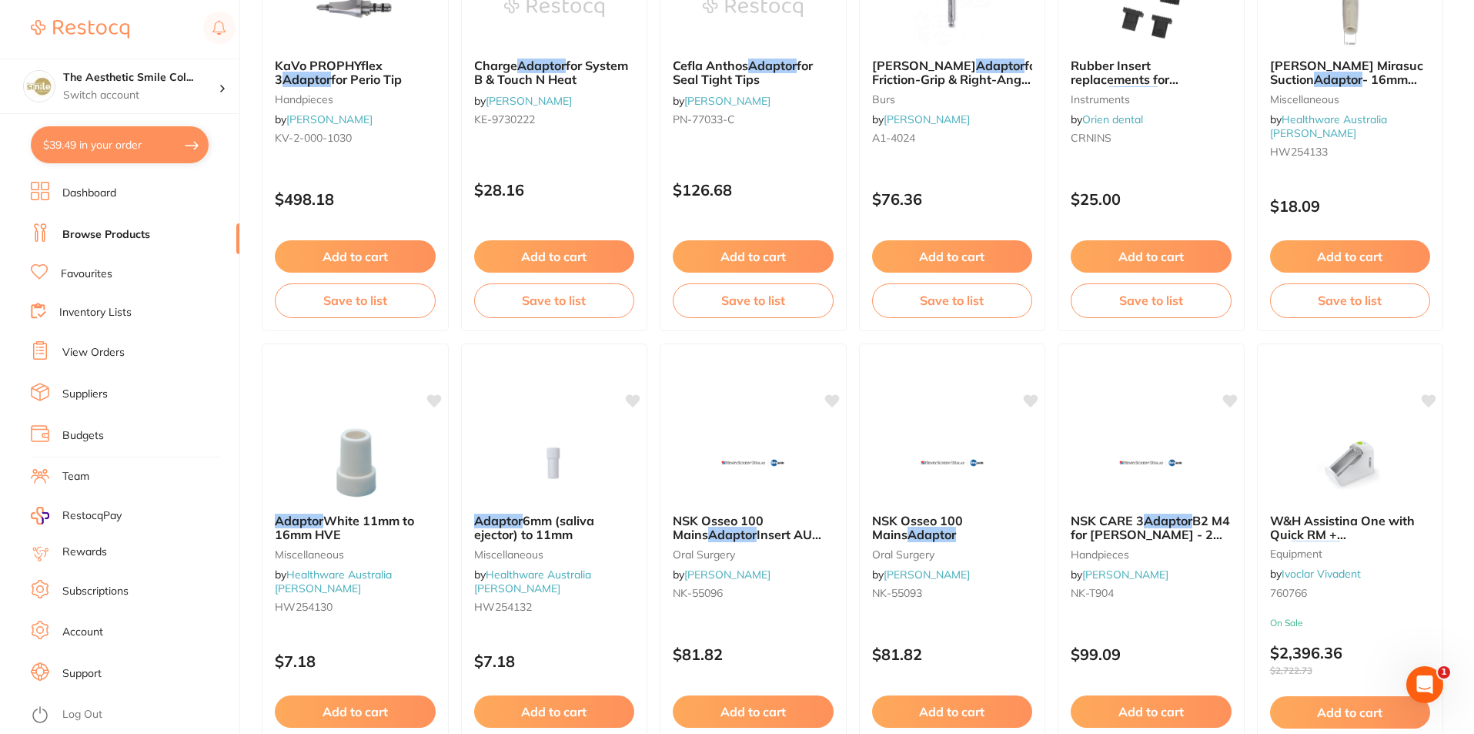
click at [93, 140] on button "$39.49 in your order" at bounding box center [120, 144] width 178 height 37
checkbox input "true"
click at [359, 485] on img at bounding box center [355, 462] width 101 height 78
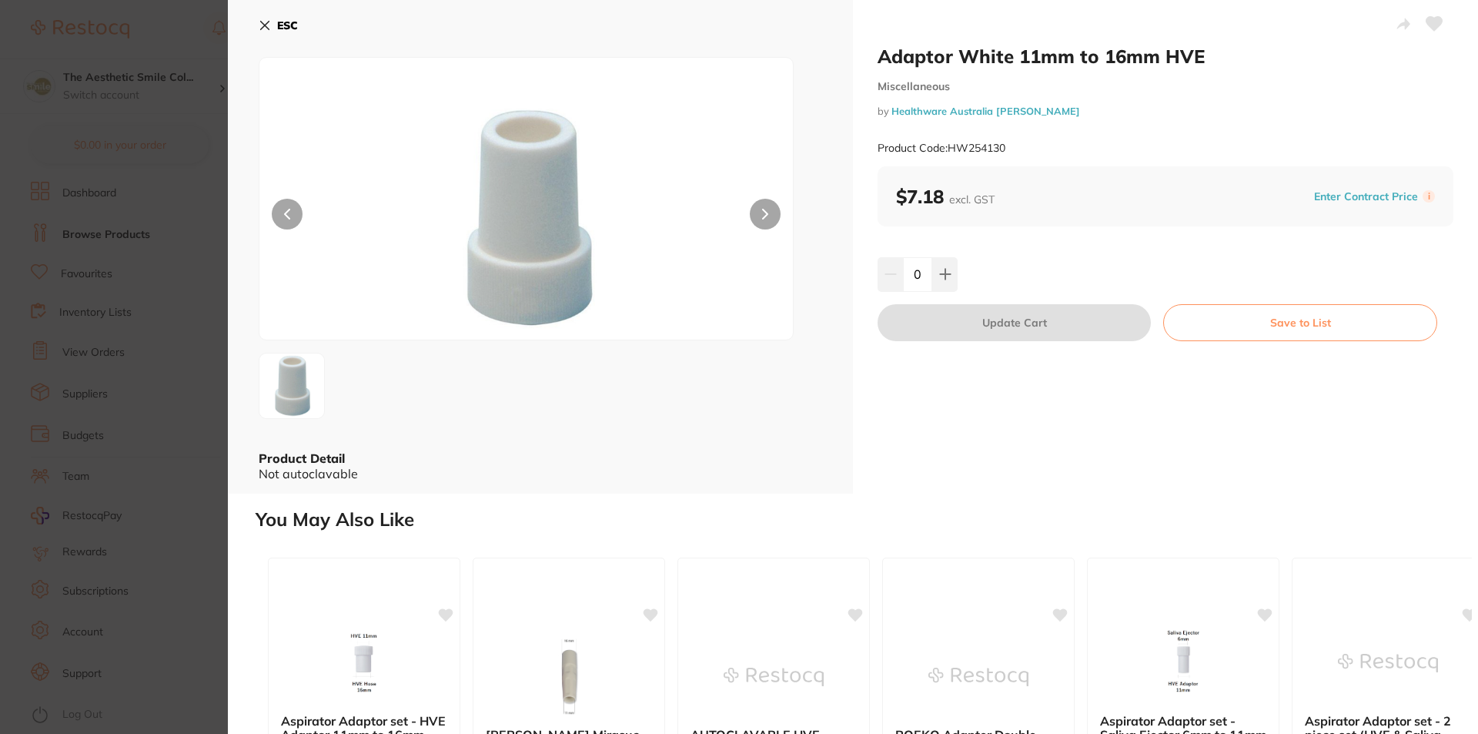
checkbox input "true"
